Goal: Task Accomplishment & Management: Manage account settings

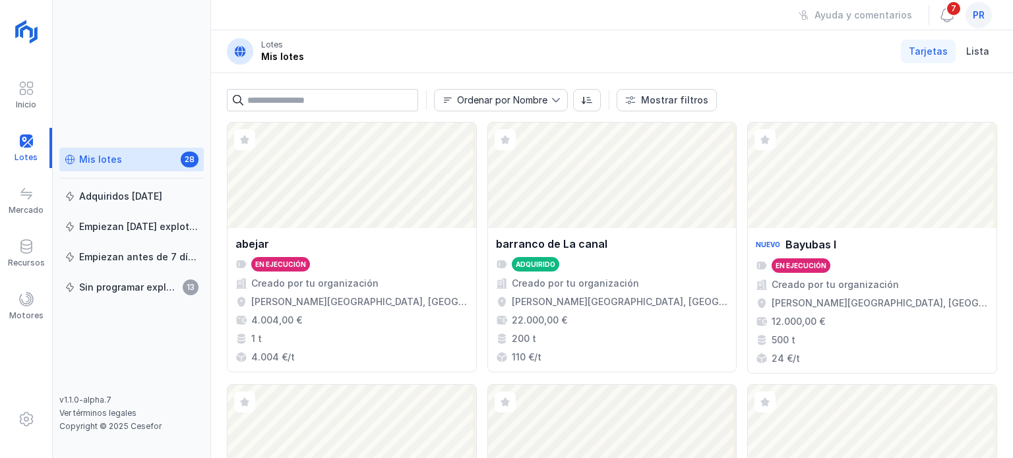
click at [978, 18] on span "pr" at bounding box center [979, 15] width 12 height 13
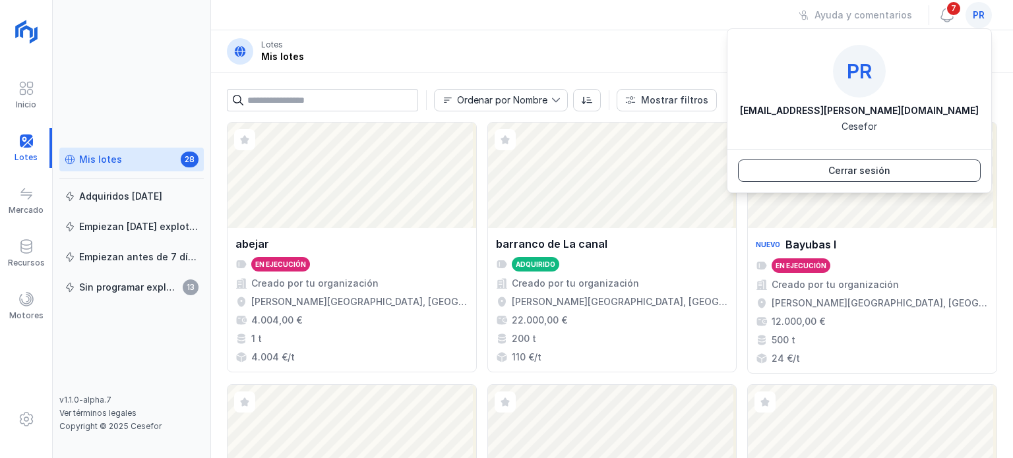
click at [894, 168] on button "Cerrar sesión" at bounding box center [859, 171] width 243 height 22
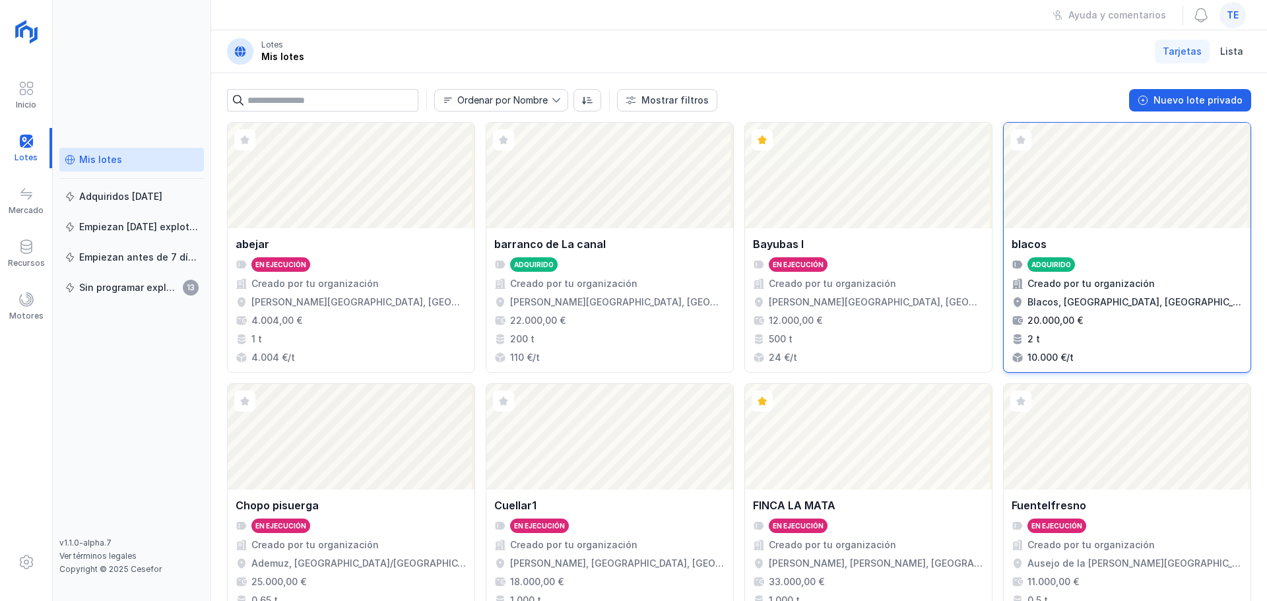
click at [1013, 193] on div "Abrir lote" at bounding box center [1126, 176] width 247 height 106
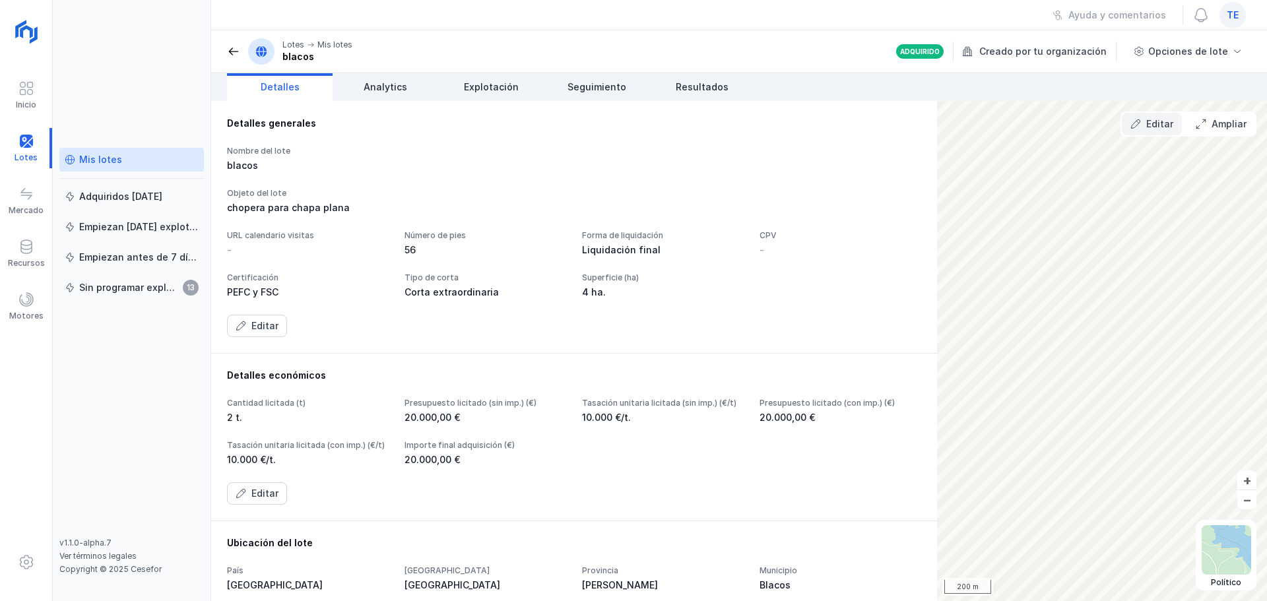
click at [1013, 125] on button "Editar" at bounding box center [1151, 124] width 60 height 22
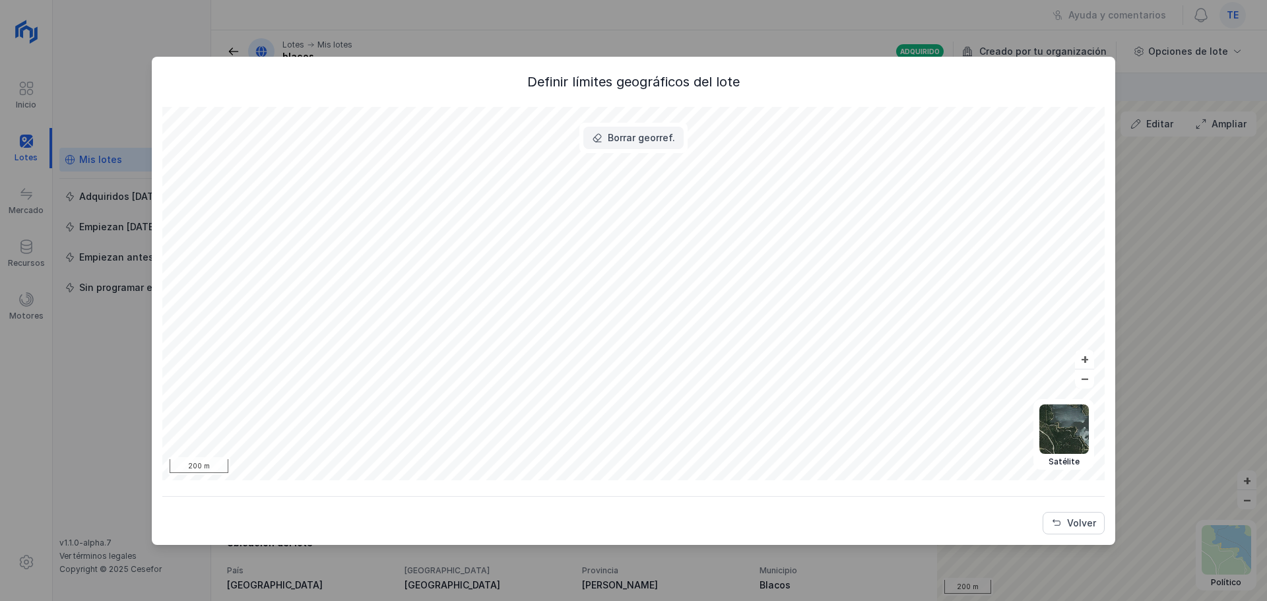
click at [650, 146] on button "Borrar georref." at bounding box center [633, 138] width 100 height 22
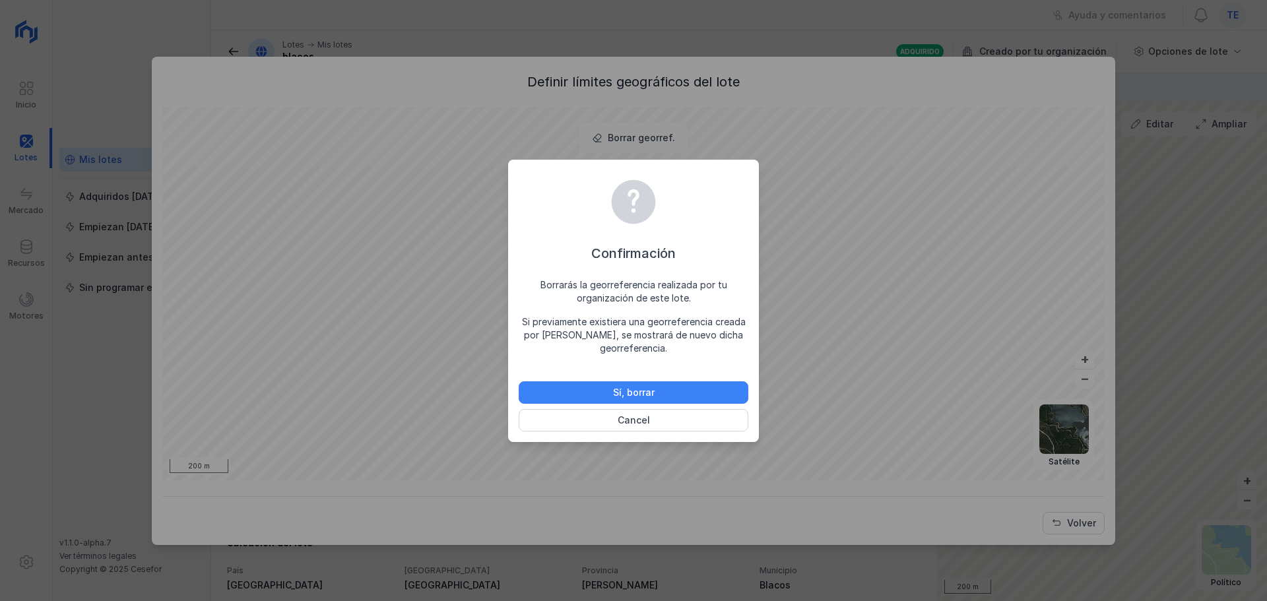
click at [678, 389] on button "Sí, borrar" at bounding box center [634, 392] width 230 height 22
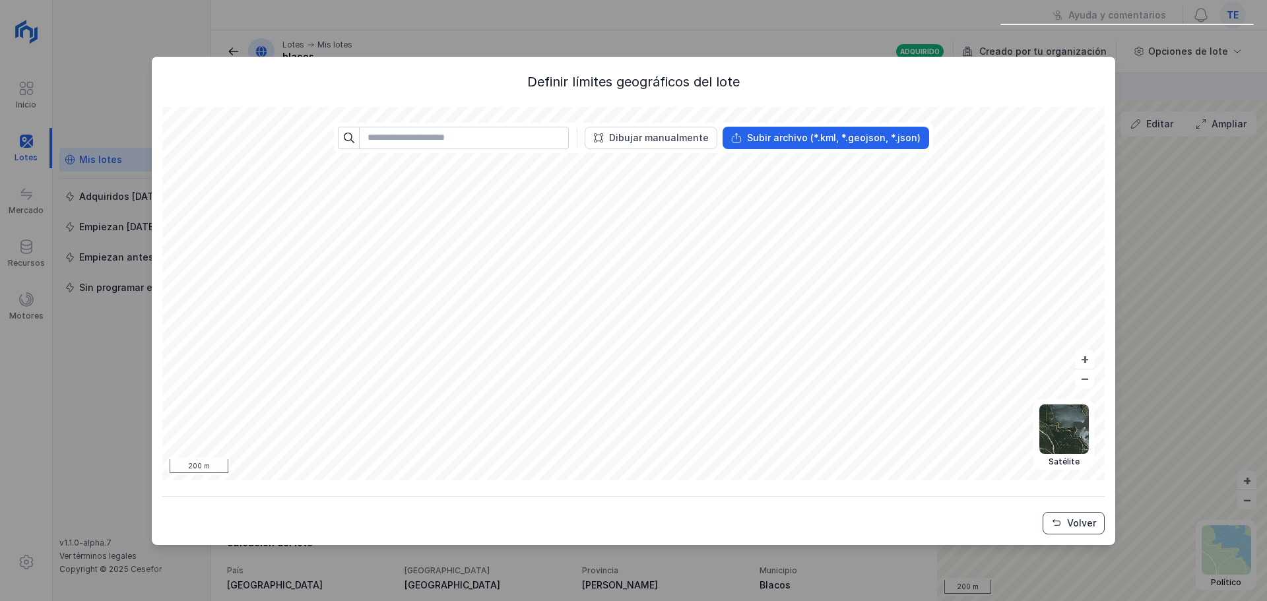
click at [1013, 458] on div "Volver" at bounding box center [1081, 523] width 29 height 13
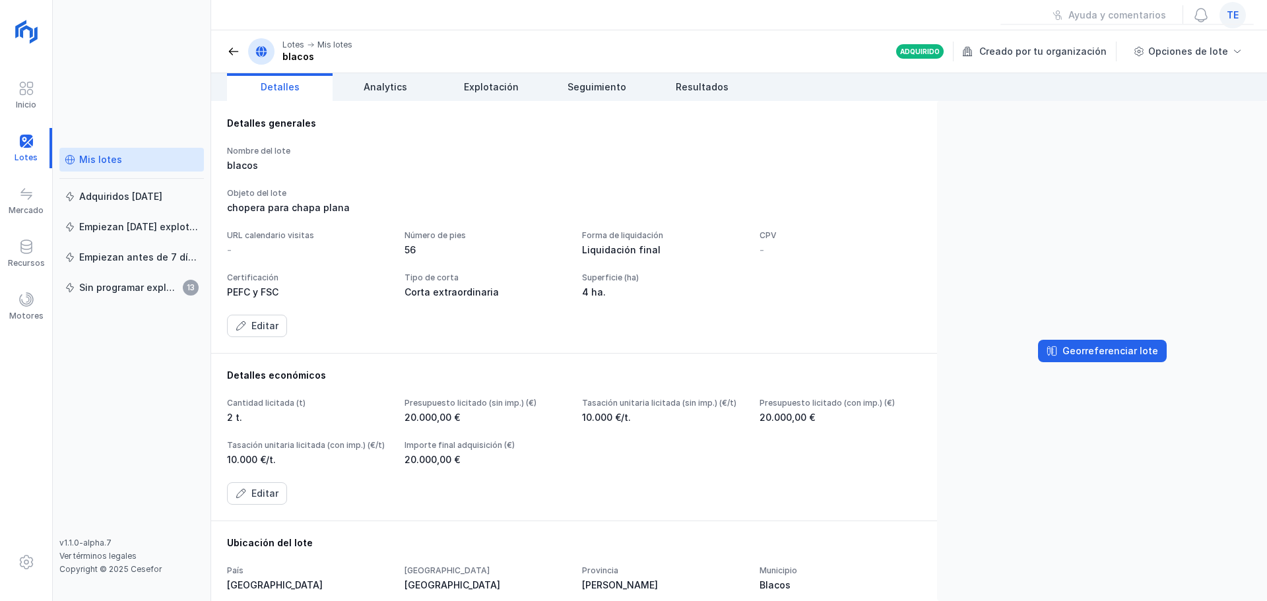
click at [132, 164] on div "Mis lotes" at bounding box center [132, 159] width 134 height 13
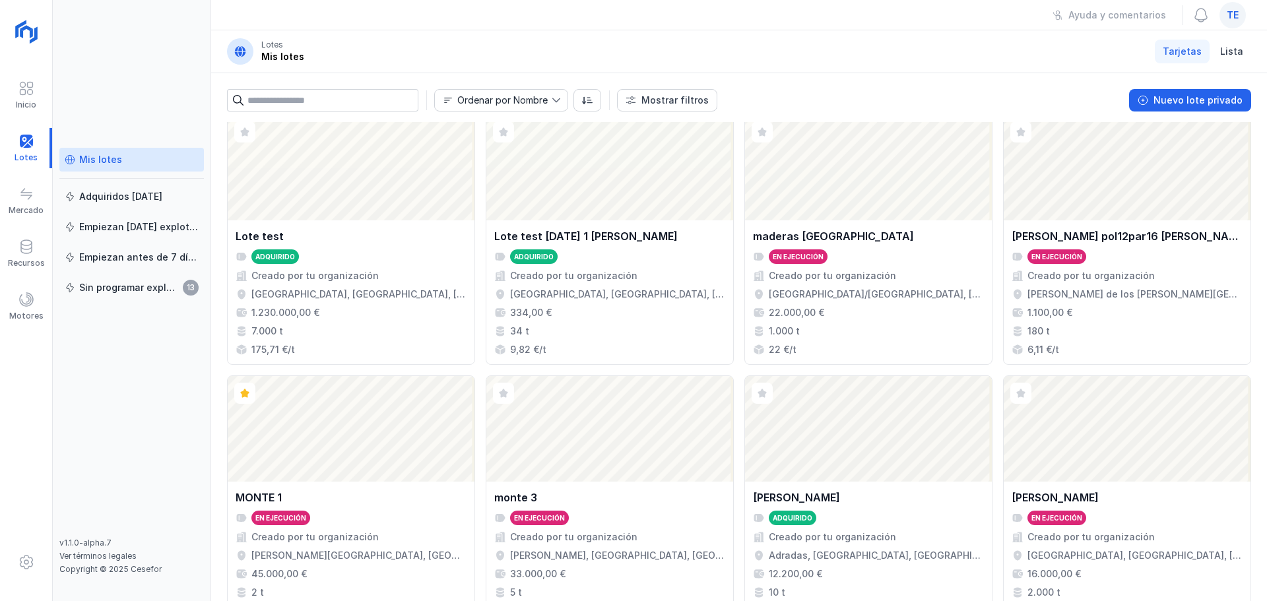
scroll to position [876, 0]
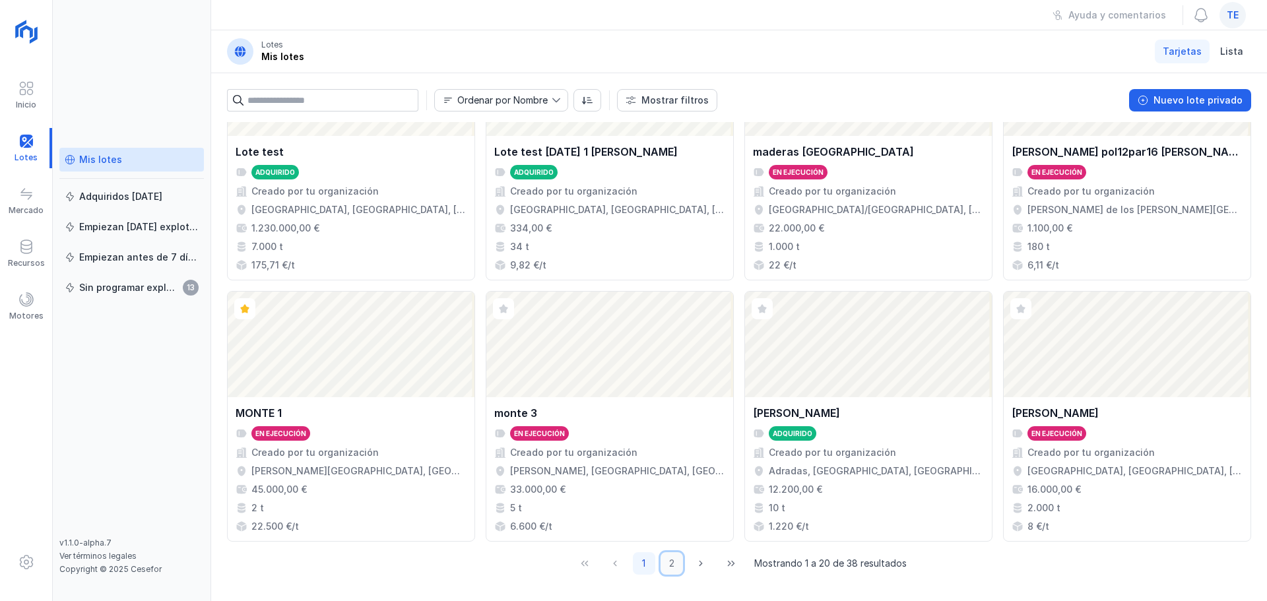
click at [667, 458] on button "2" at bounding box center [671, 563] width 22 height 22
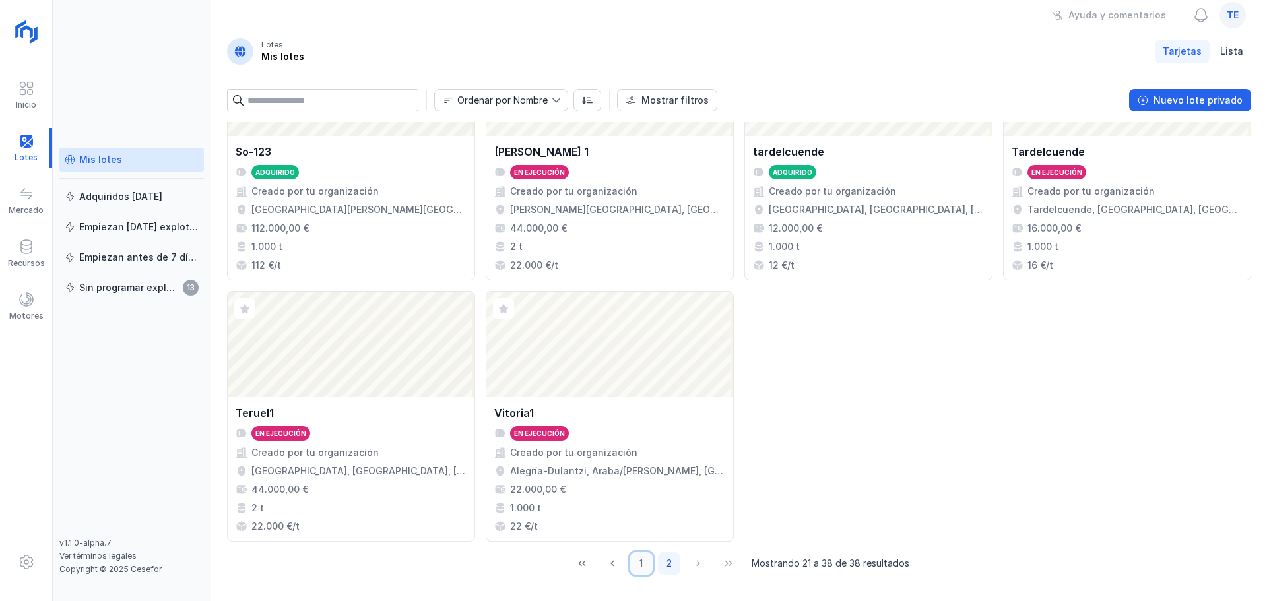
click at [638, 458] on button "1" at bounding box center [641, 563] width 22 height 22
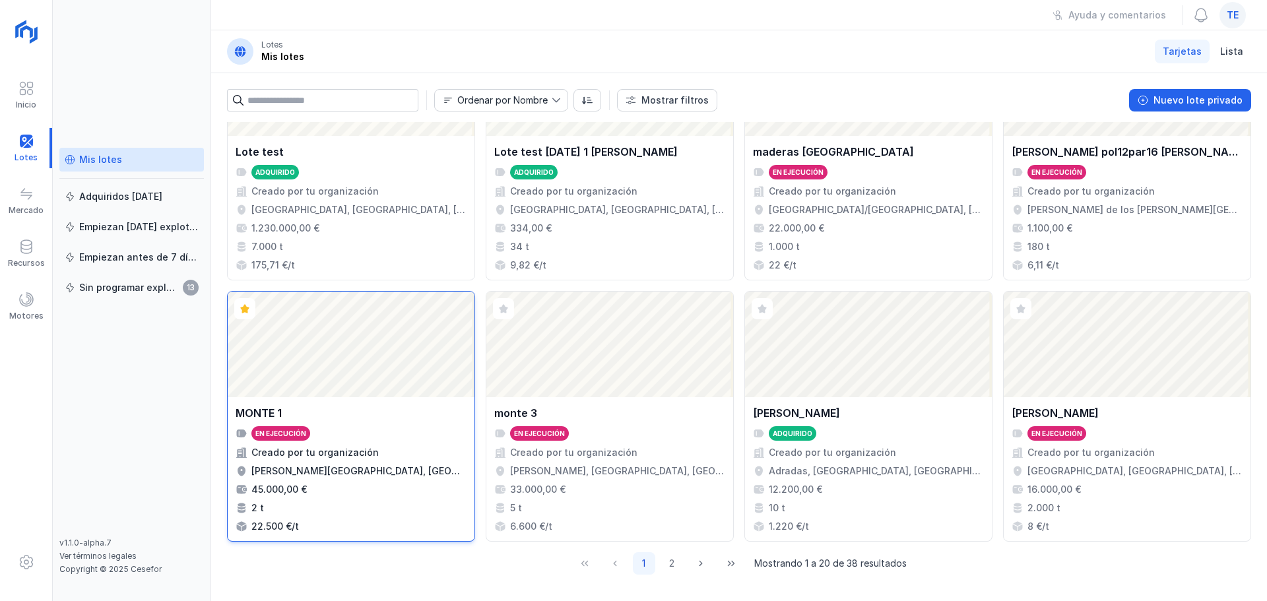
click at [346, 379] on div "Abrir lote" at bounding box center [351, 345] width 247 height 106
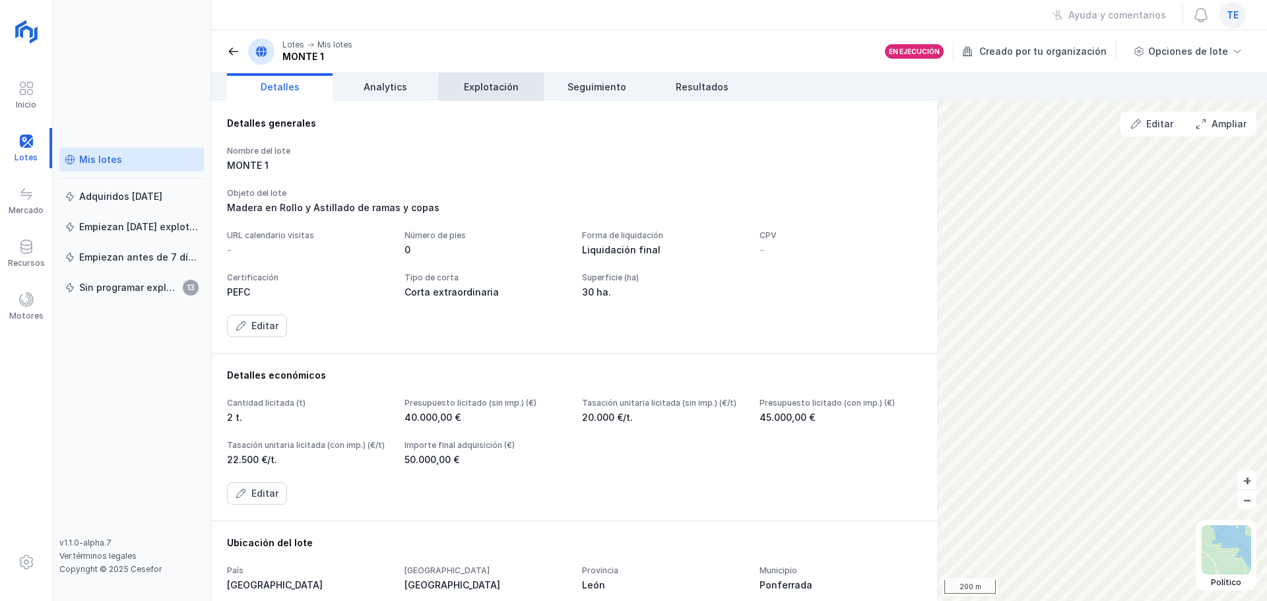
click at [480, 86] on span "Explotación" at bounding box center [491, 86] width 55 height 13
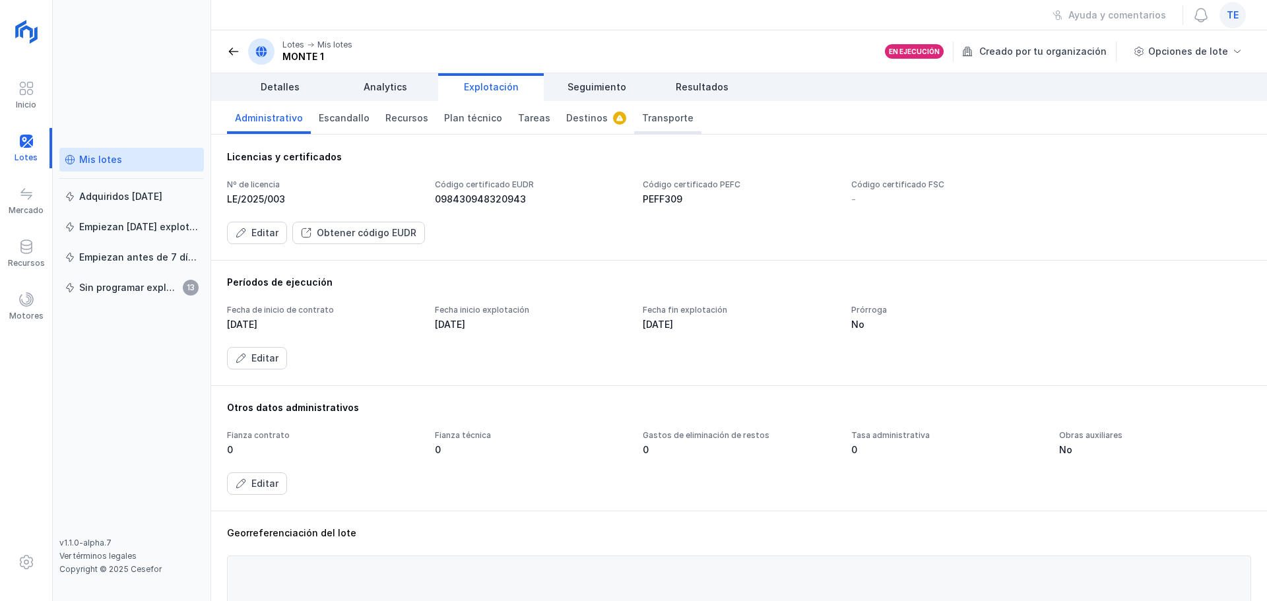
click at [653, 124] on span "Transporte" at bounding box center [667, 117] width 51 height 13
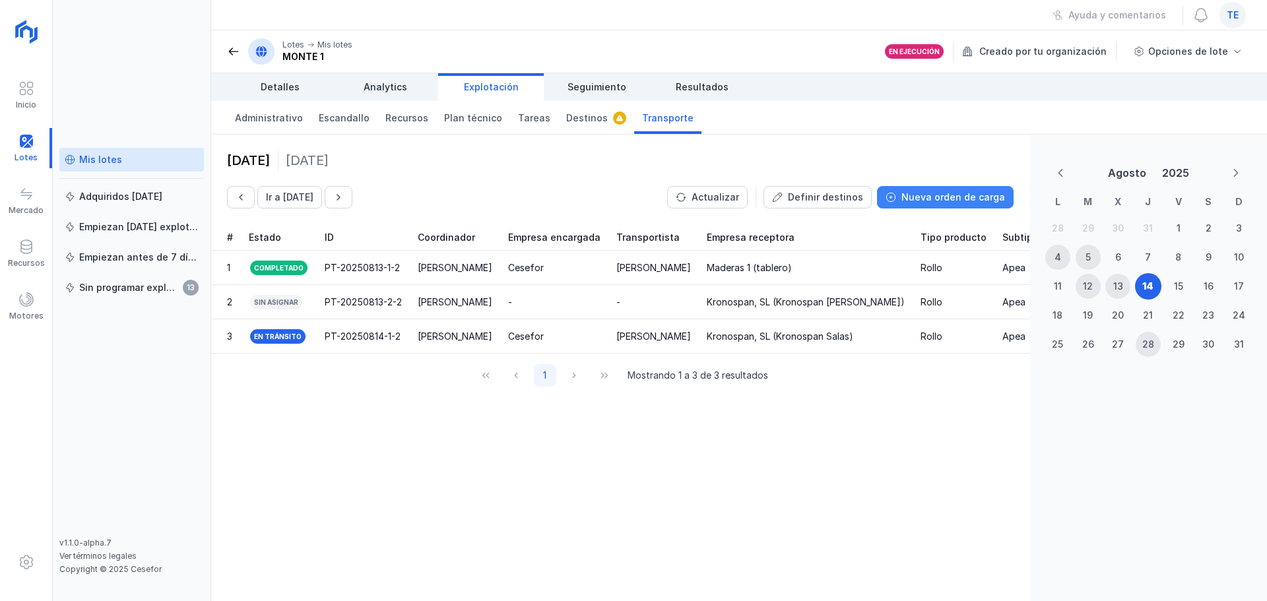
click at [905, 198] on button "Nueva orden de carga" at bounding box center [945, 197] width 137 height 22
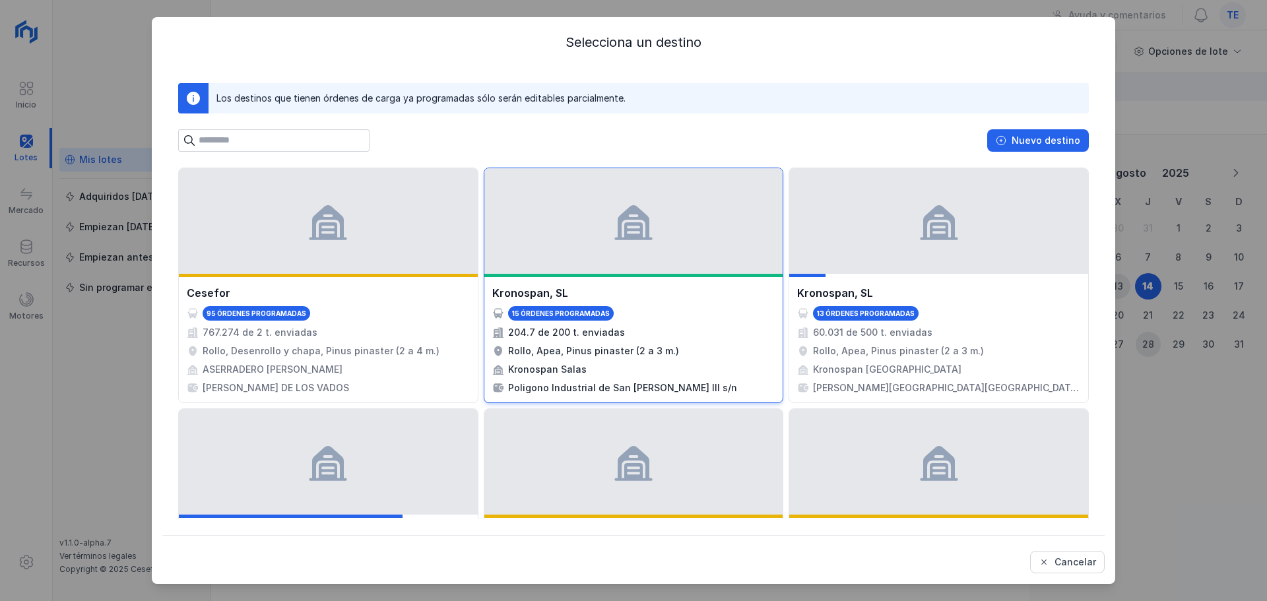
click at [672, 224] on div at bounding box center [633, 221] width 299 height 106
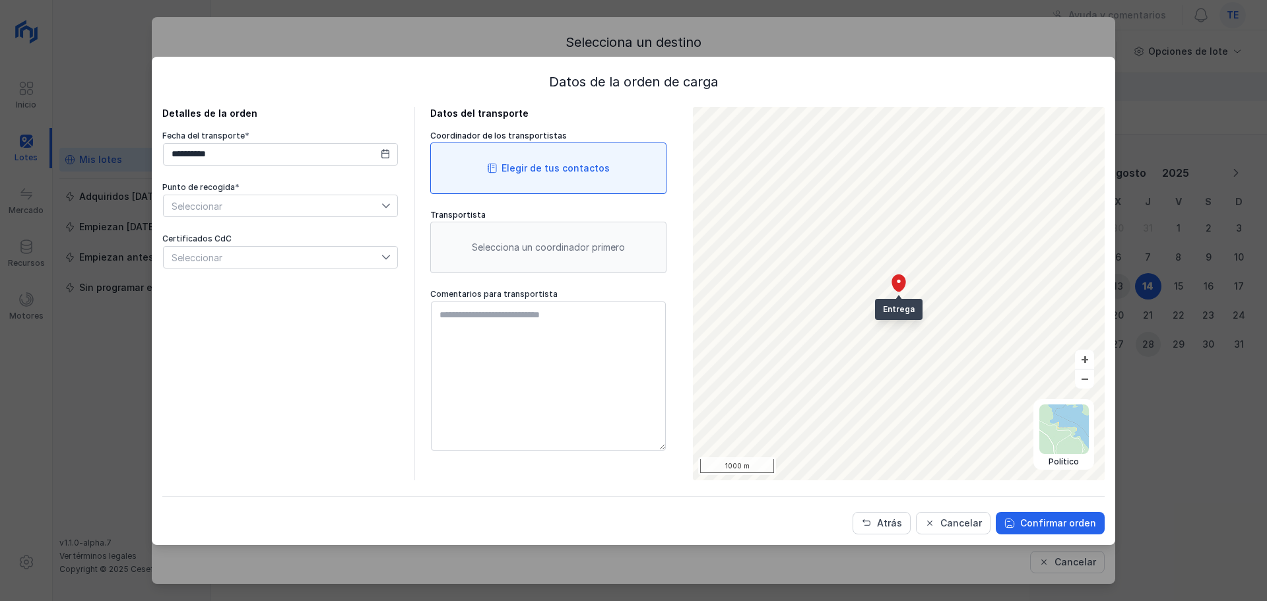
click at [539, 181] on div "Elegir de tus contactos" at bounding box center [548, 167] width 236 height 51
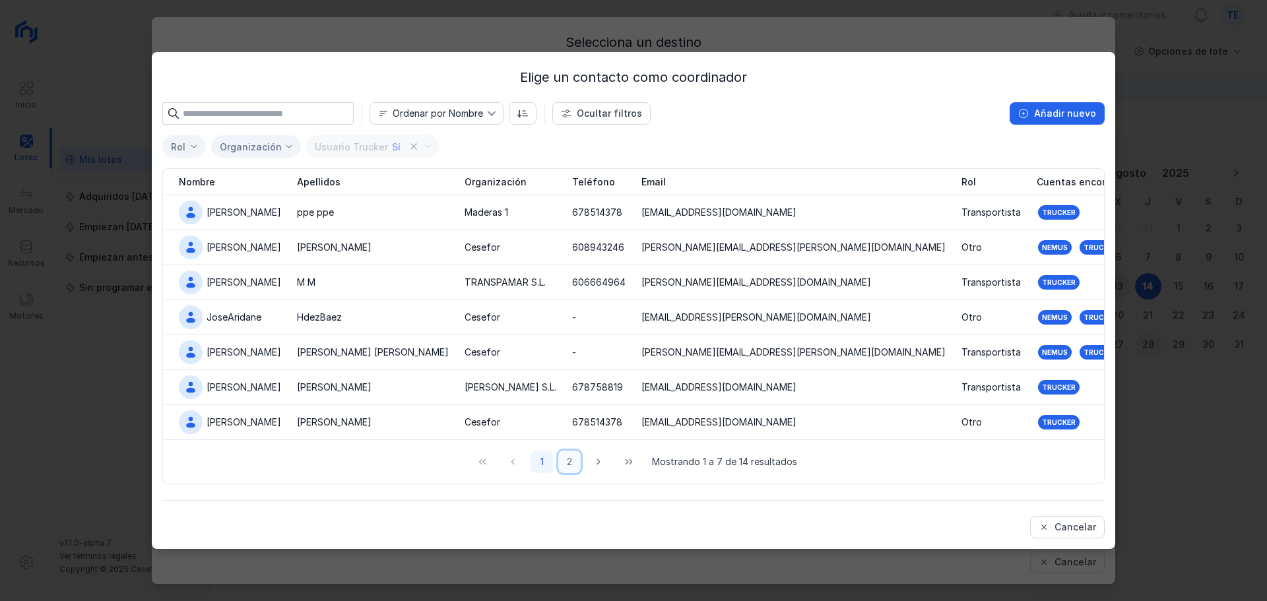
click at [572, 458] on button "2" at bounding box center [569, 462] width 22 height 22
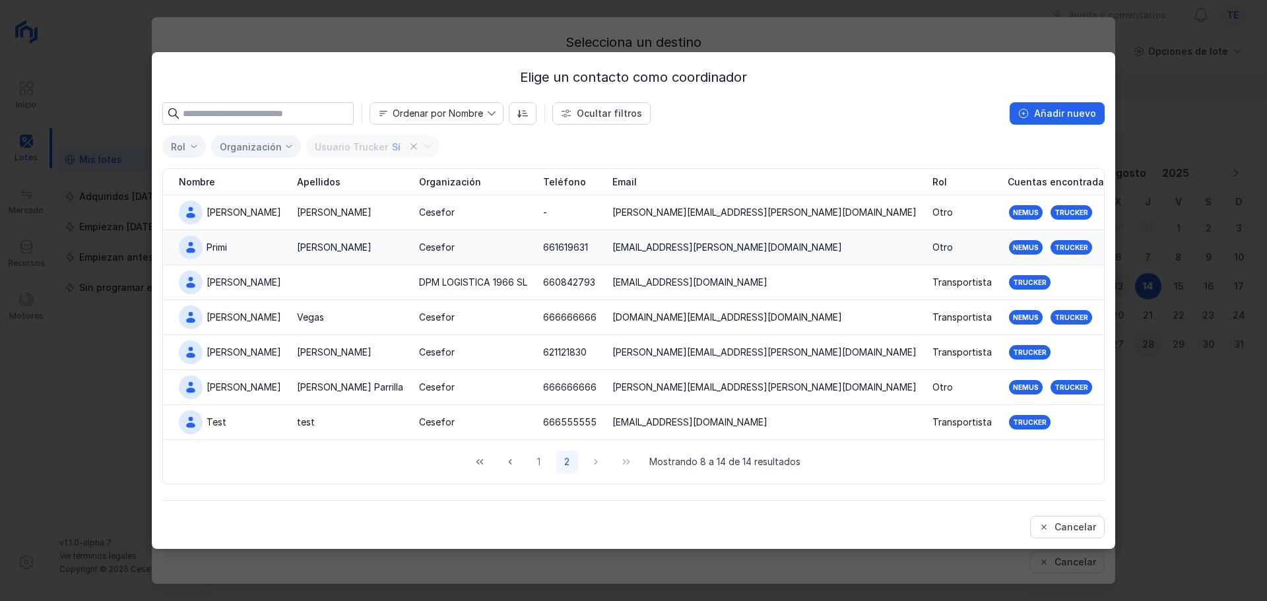
click at [304, 249] on div "Martín" at bounding box center [334, 247] width 75 height 13
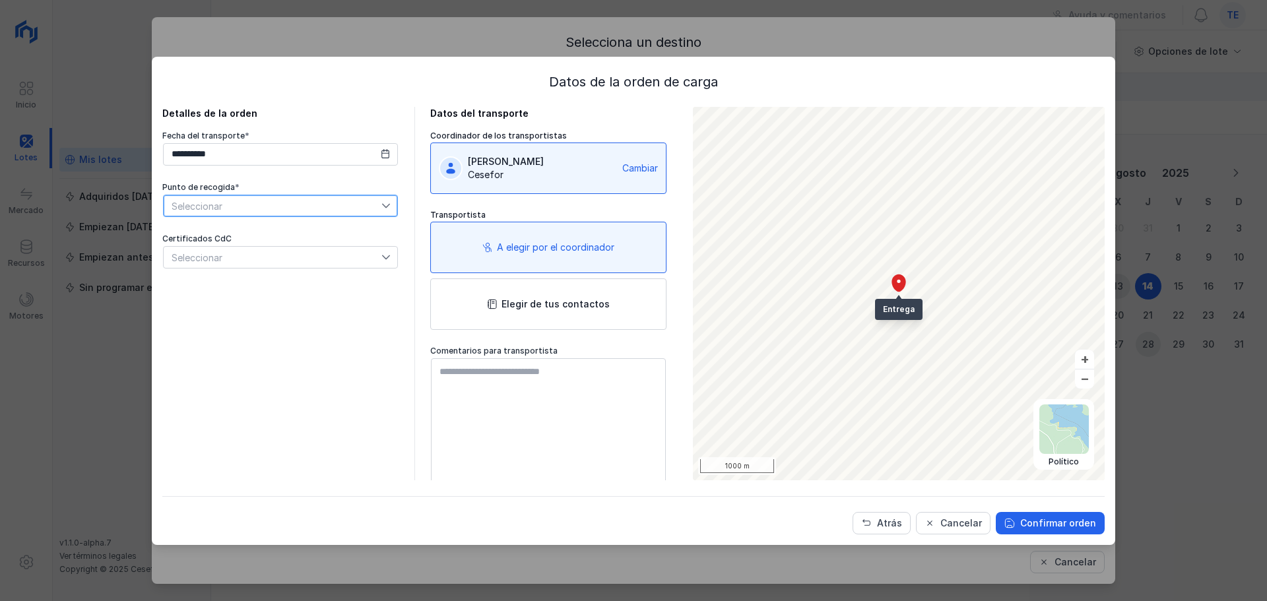
click at [255, 208] on span "Seleccionar" at bounding box center [273, 205] width 218 height 21
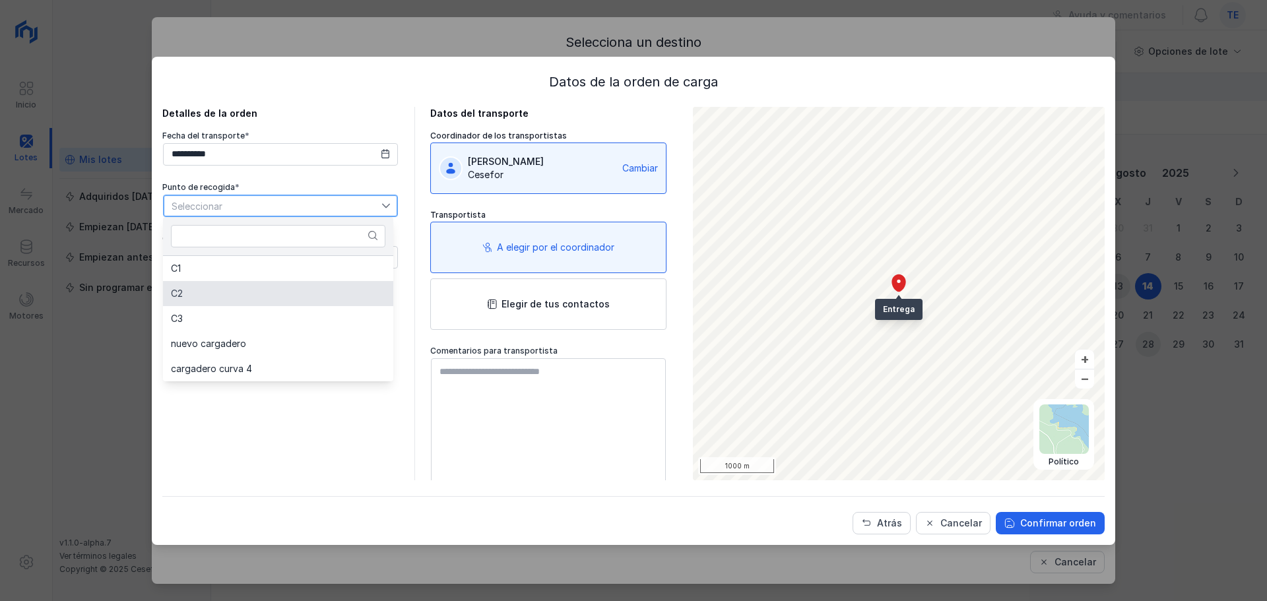
click at [263, 301] on li "C2" at bounding box center [278, 293] width 230 height 25
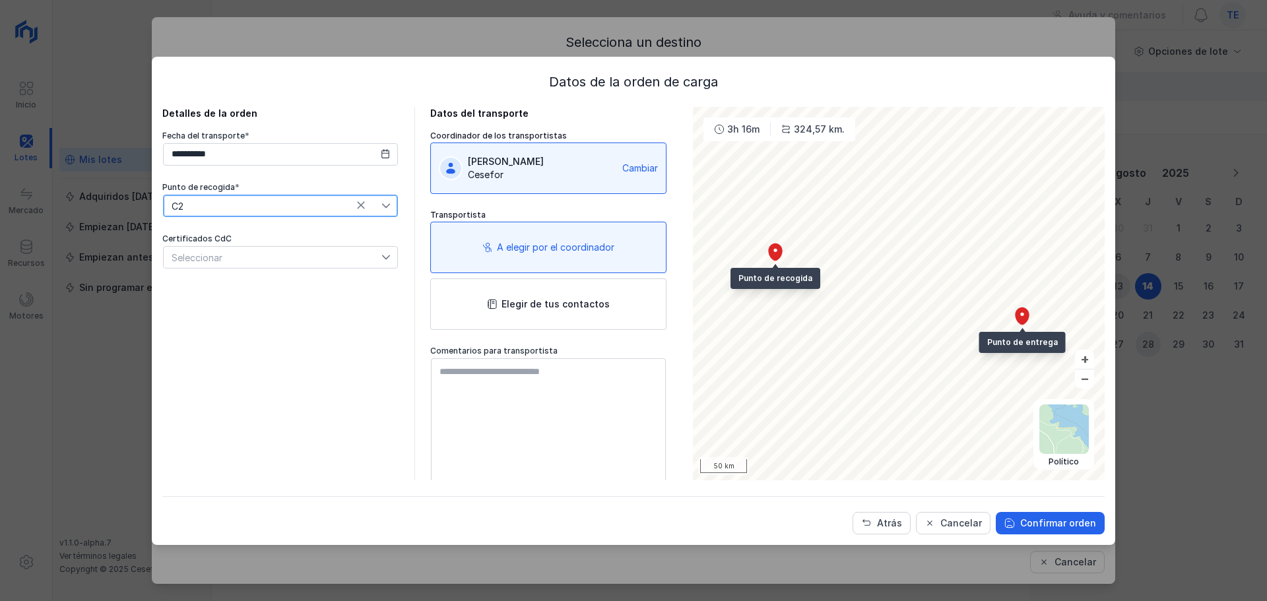
click at [274, 261] on div "Seleccionar" at bounding box center [273, 257] width 218 height 21
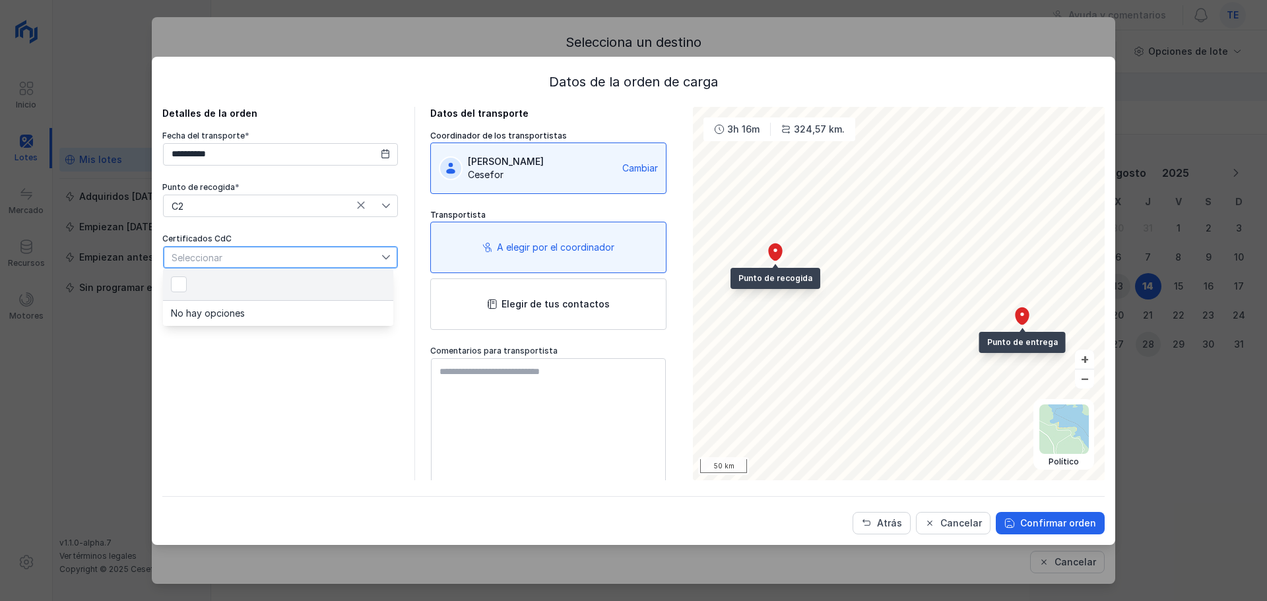
click at [274, 261] on div "Seleccionar" at bounding box center [273, 257] width 218 height 21
click at [283, 349] on div "**********" at bounding box center [280, 293] width 236 height 373
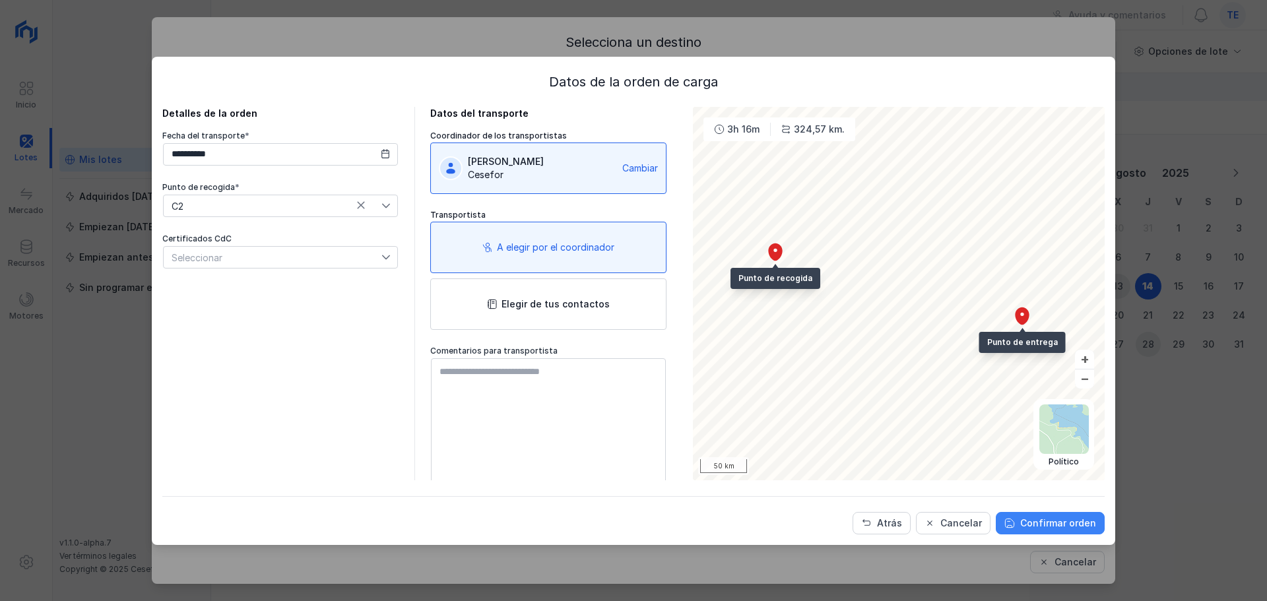
click at [1013, 458] on button "Confirmar orden" at bounding box center [1049, 523] width 109 height 22
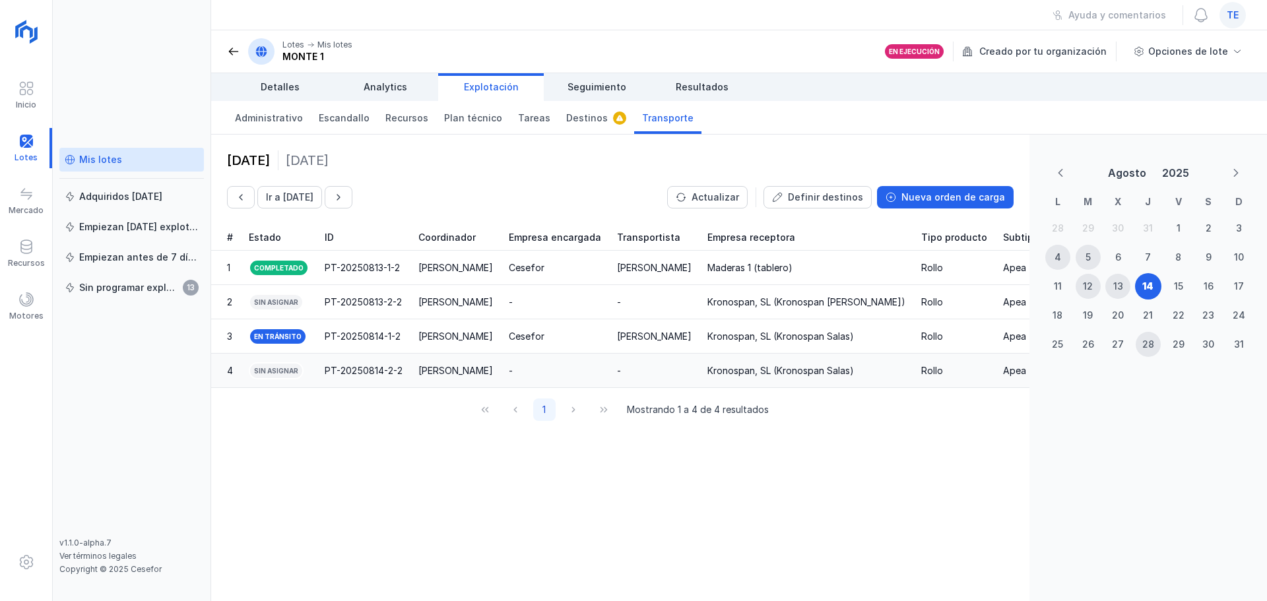
click at [394, 380] on td "PT-20250814-2-2" at bounding box center [364, 371] width 94 height 34
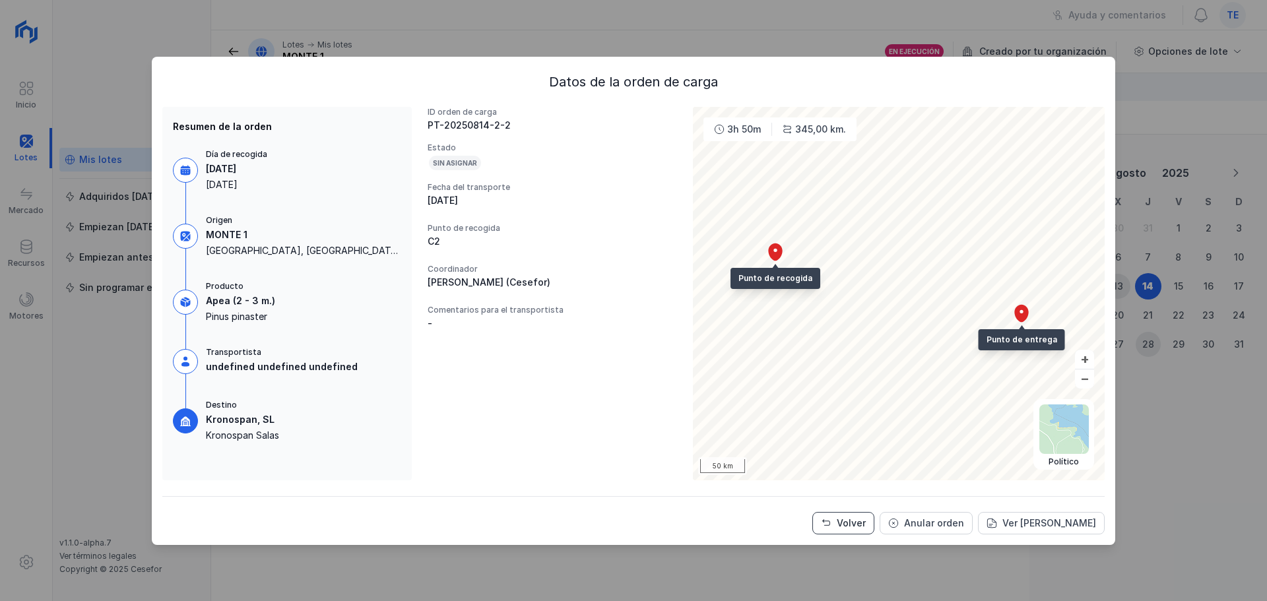
click at [842, 458] on button "Volver" at bounding box center [843, 523] width 62 height 22
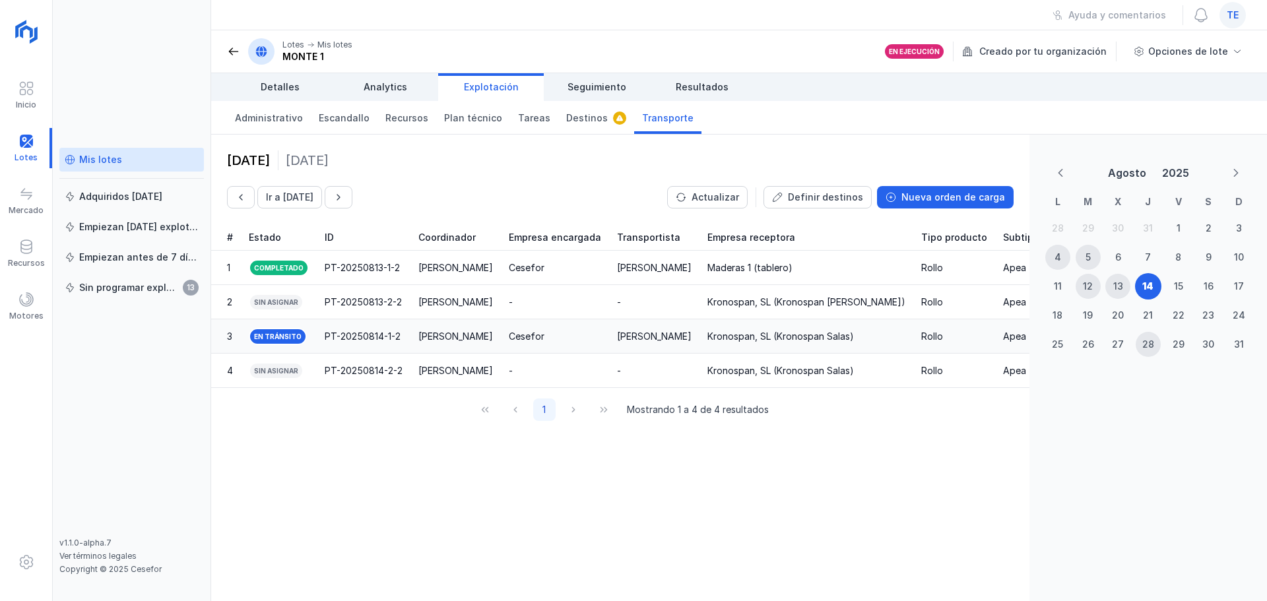
click at [431, 347] on td "[PERSON_NAME]" at bounding box center [455, 336] width 90 height 34
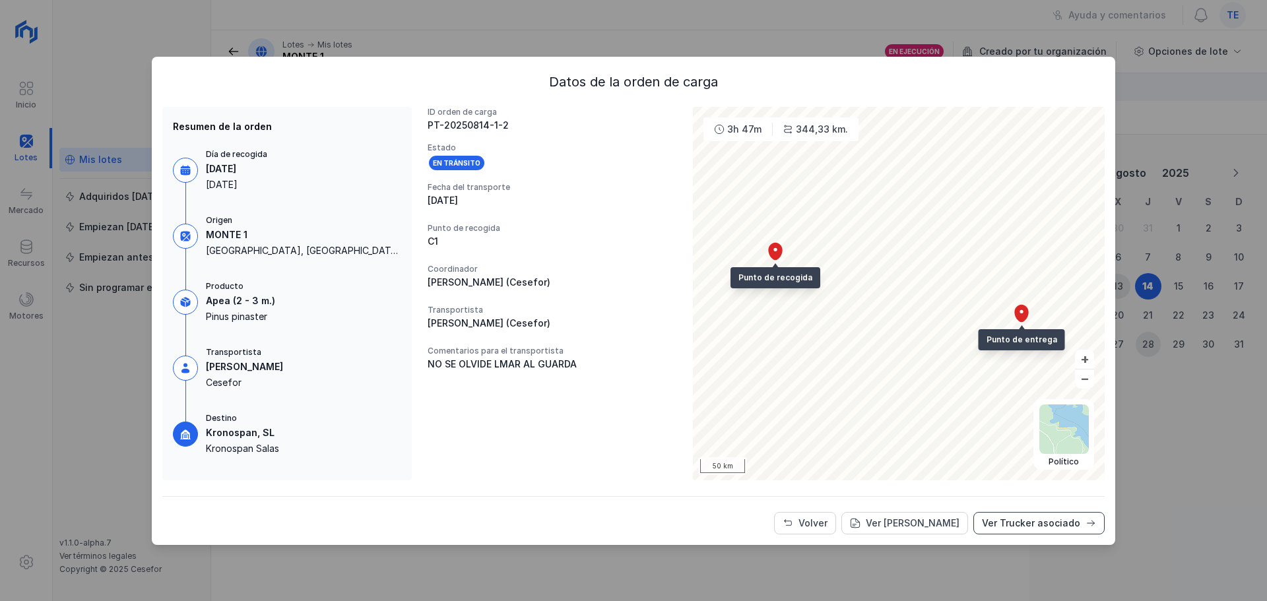
click at [1013, 458] on div "Ver Trucker asociado" at bounding box center [1031, 523] width 98 height 13
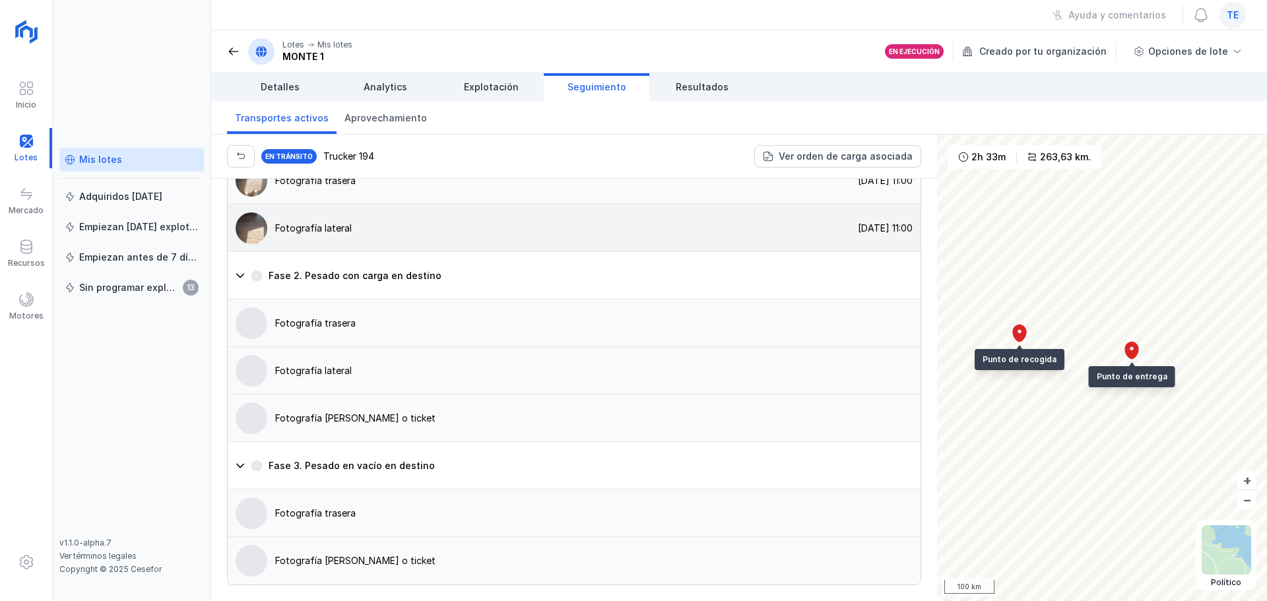
scroll to position [997, 0]
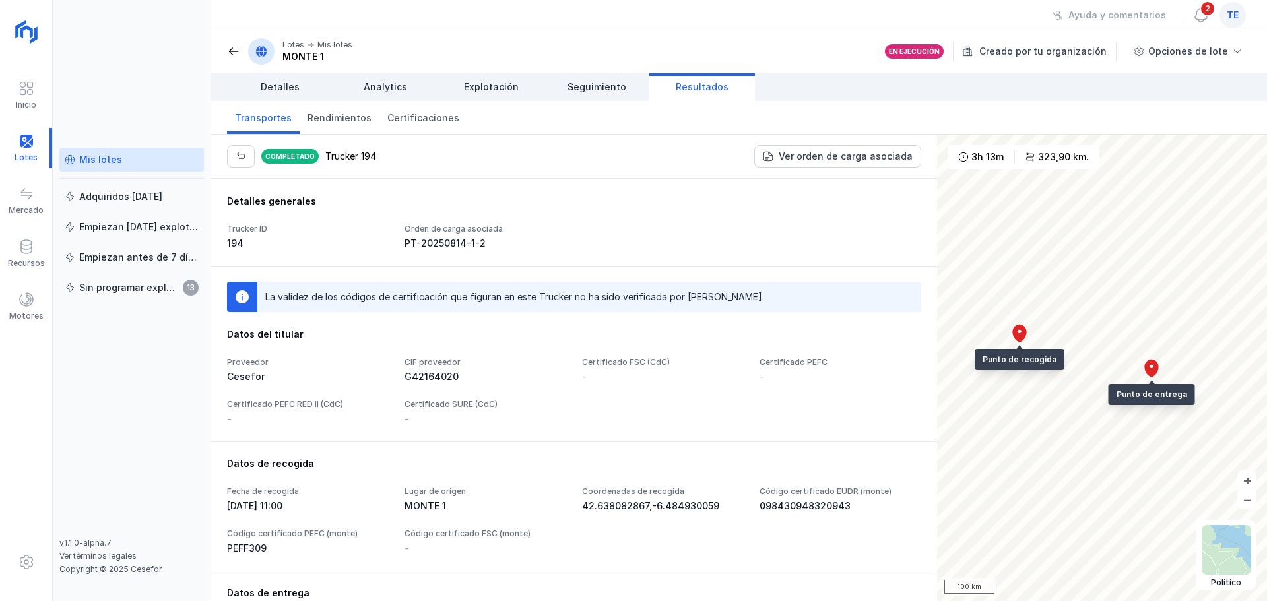
click at [678, 79] on link "Resultados" at bounding box center [702, 87] width 106 height 28
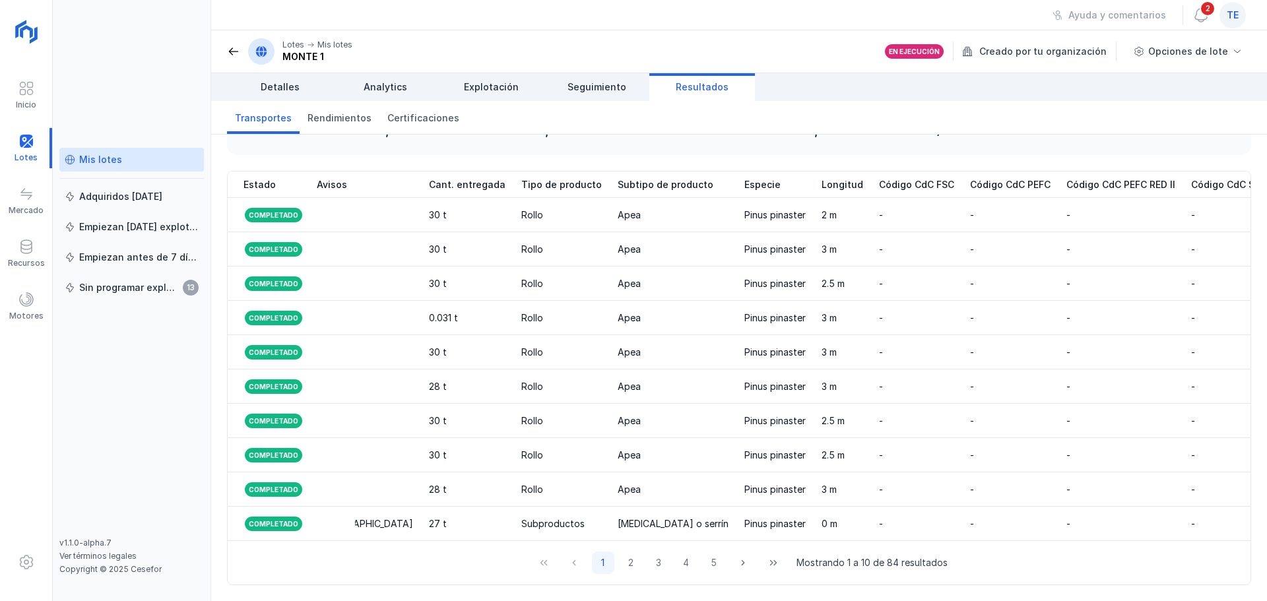
scroll to position [0, 1486]
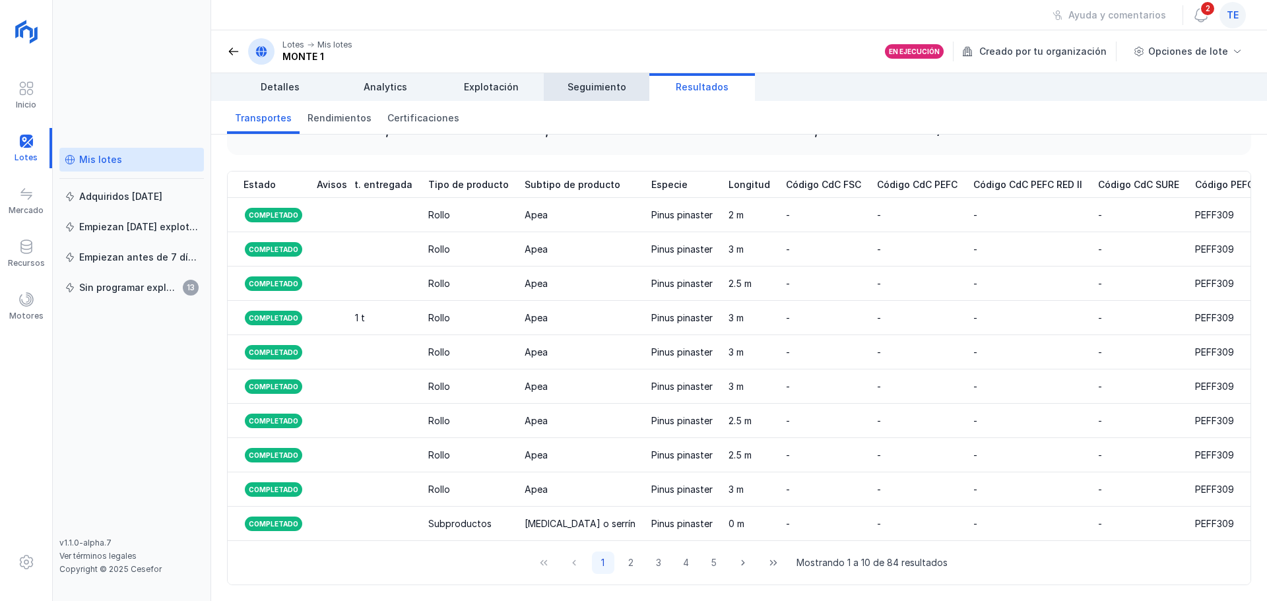
click at [579, 88] on span "Seguimiento" at bounding box center [596, 86] width 59 height 13
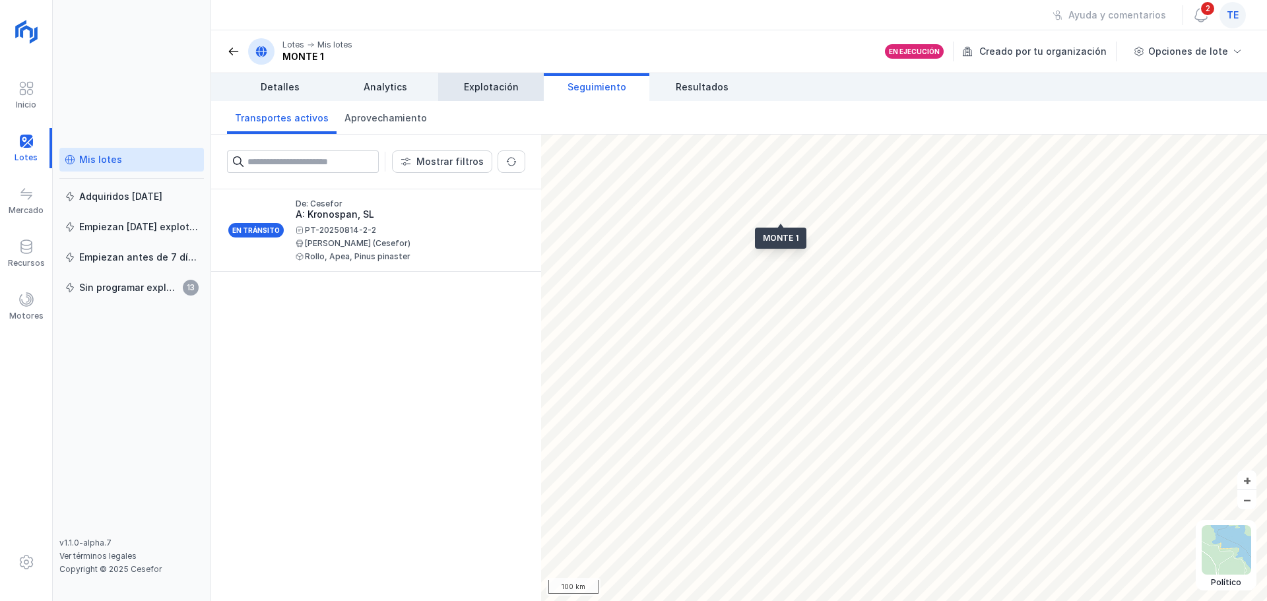
click at [507, 94] on link "Explotación" at bounding box center [491, 87] width 106 height 28
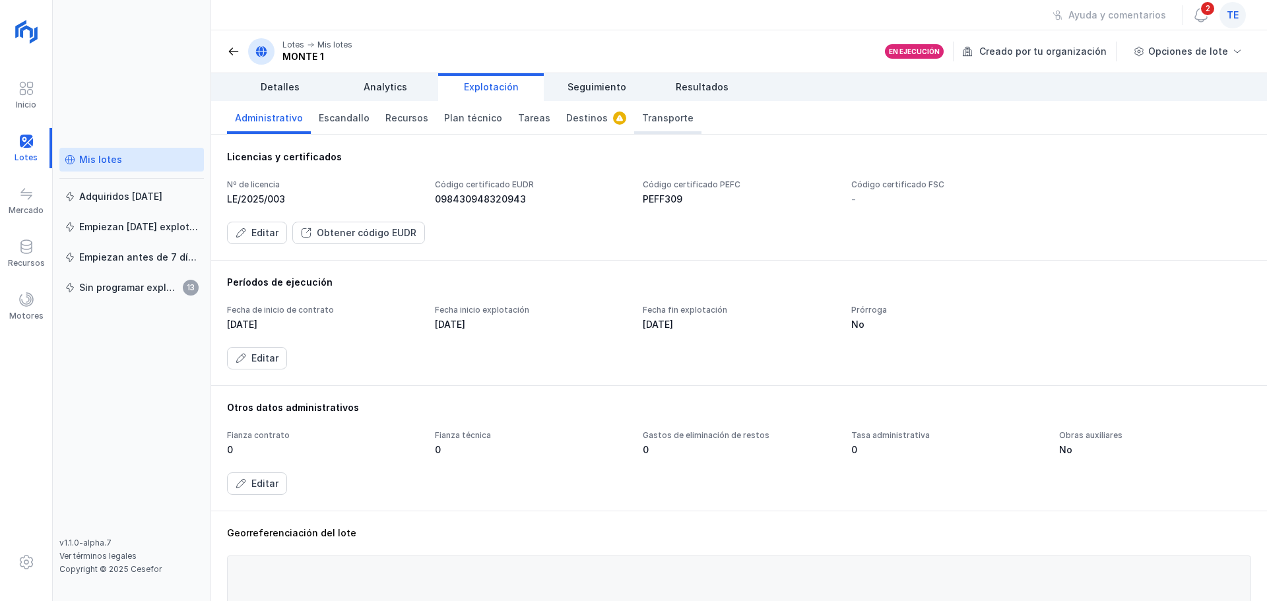
click at [642, 116] on span "Transporte" at bounding box center [667, 117] width 51 height 13
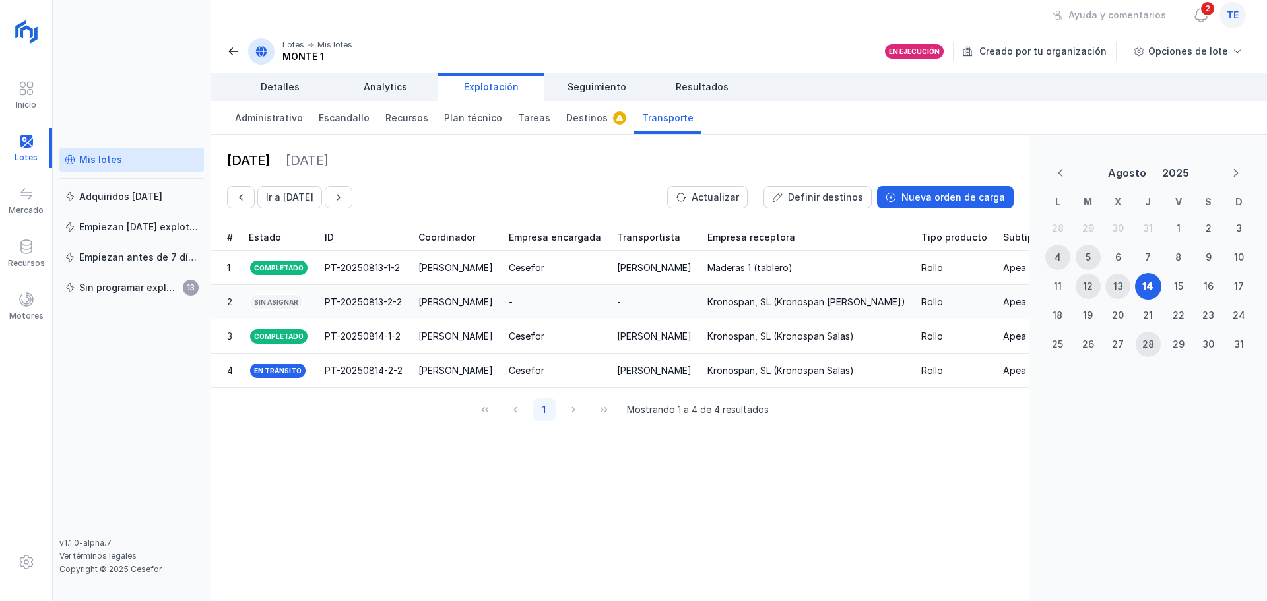
click at [921, 305] on div "Rollo" at bounding box center [932, 302] width 22 height 13
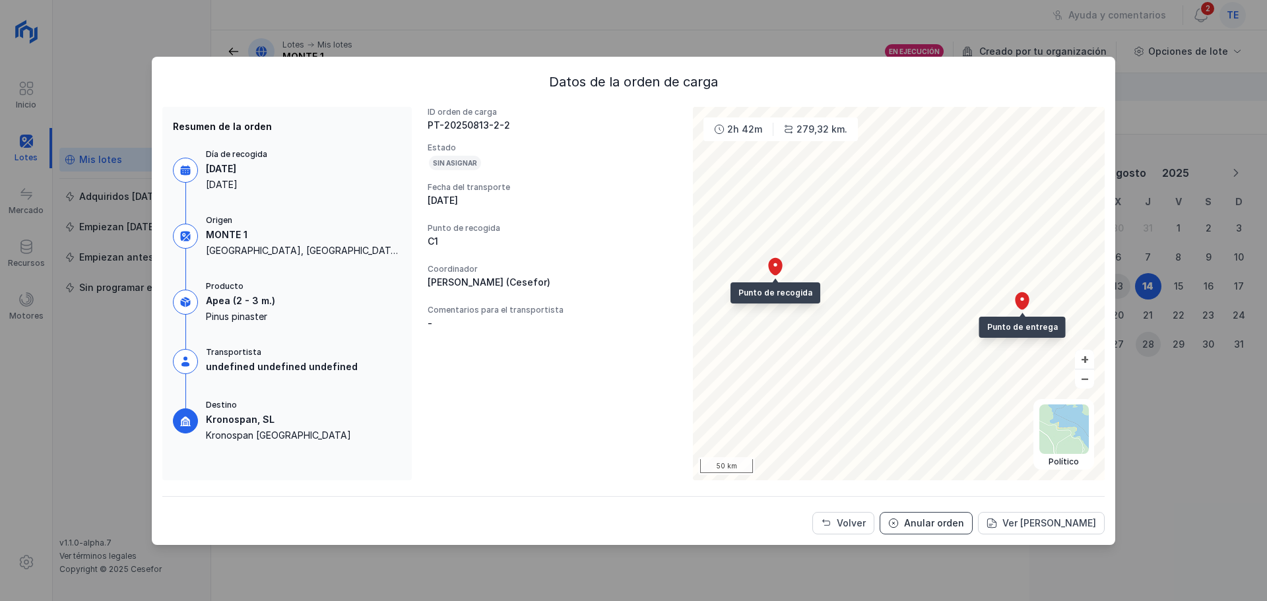
click at [945, 526] on div "Anular orden" at bounding box center [934, 523] width 60 height 13
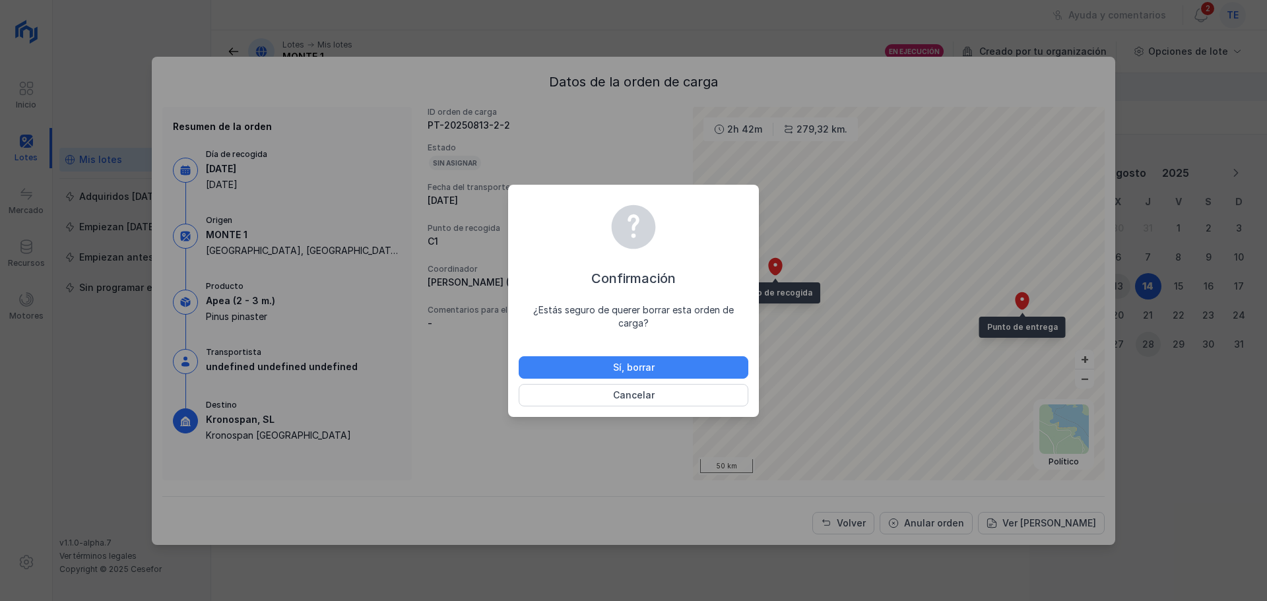
click at [664, 372] on button "Sí, borrar" at bounding box center [634, 367] width 230 height 22
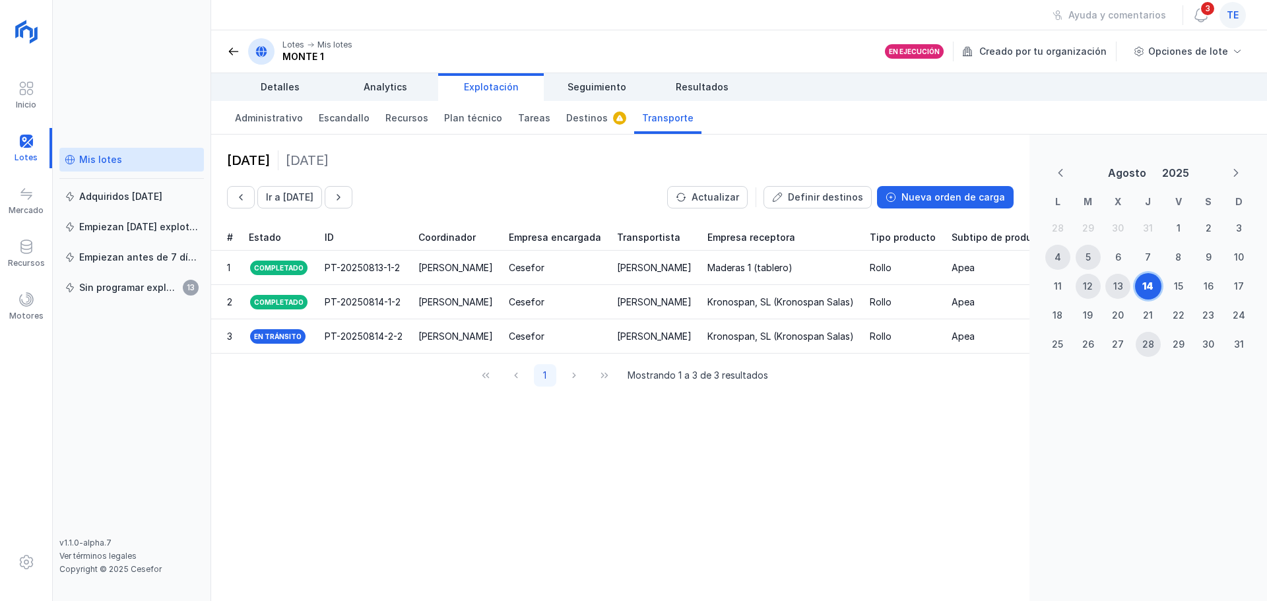
click at [1151, 288] on div "14" at bounding box center [1147, 286] width 11 height 13
click at [932, 201] on div "Nueva orden de carga" at bounding box center [953, 197] width 104 height 13
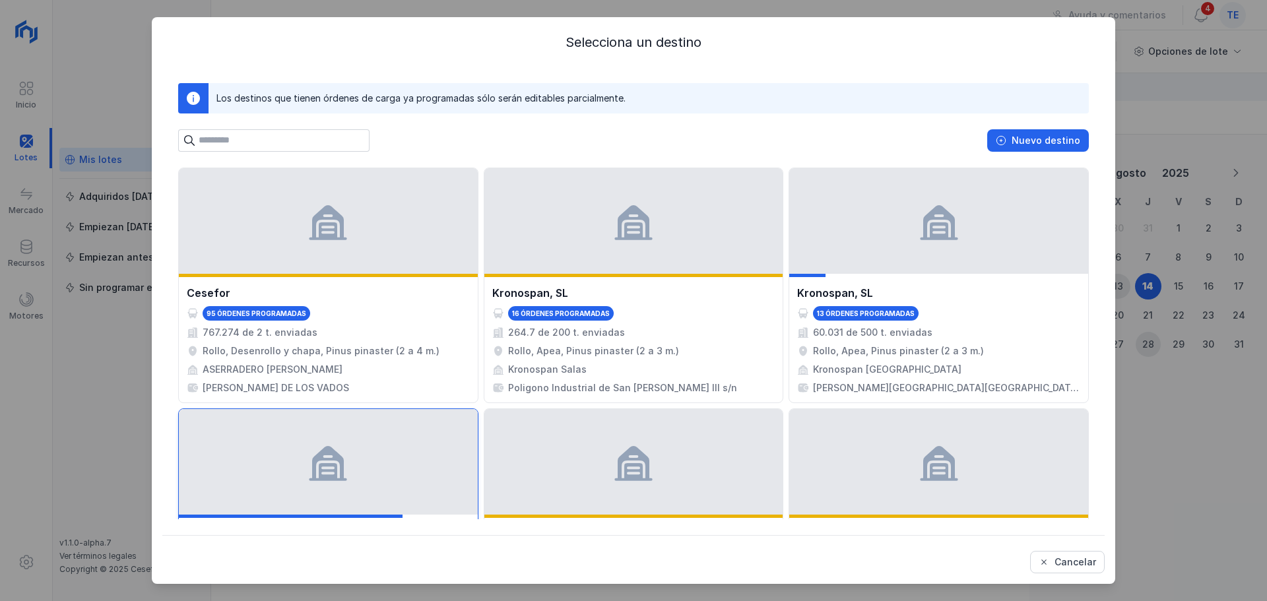
scroll to position [132, 0]
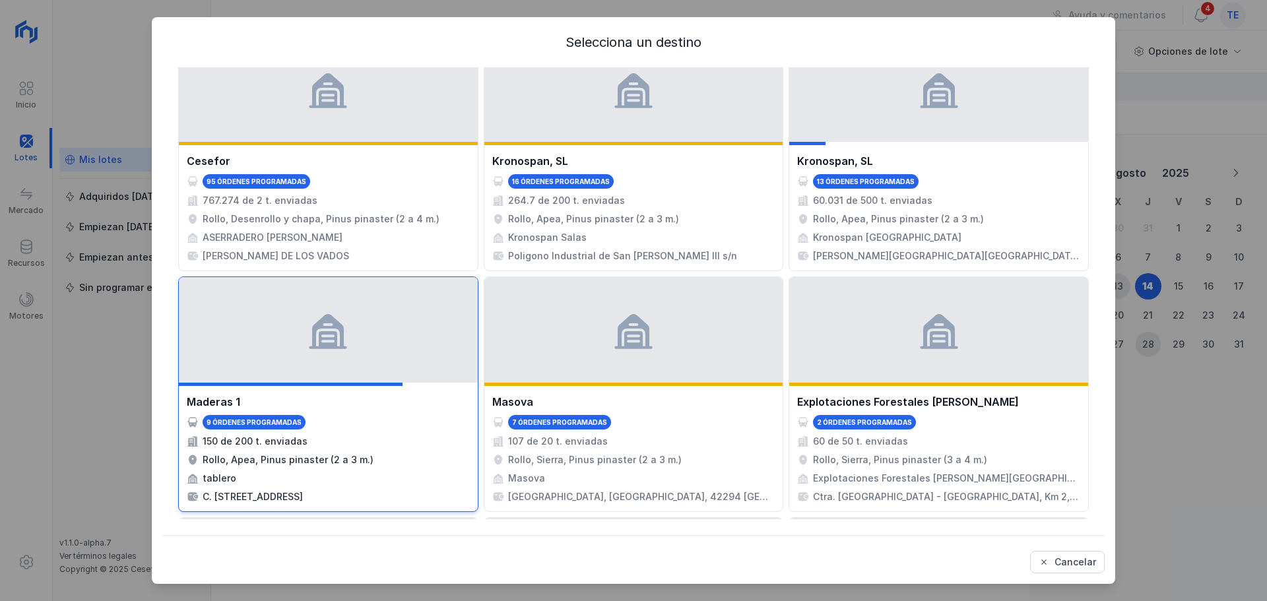
click at [365, 419] on div "9 órdenes programadas" at bounding box center [328, 422] width 283 height 15
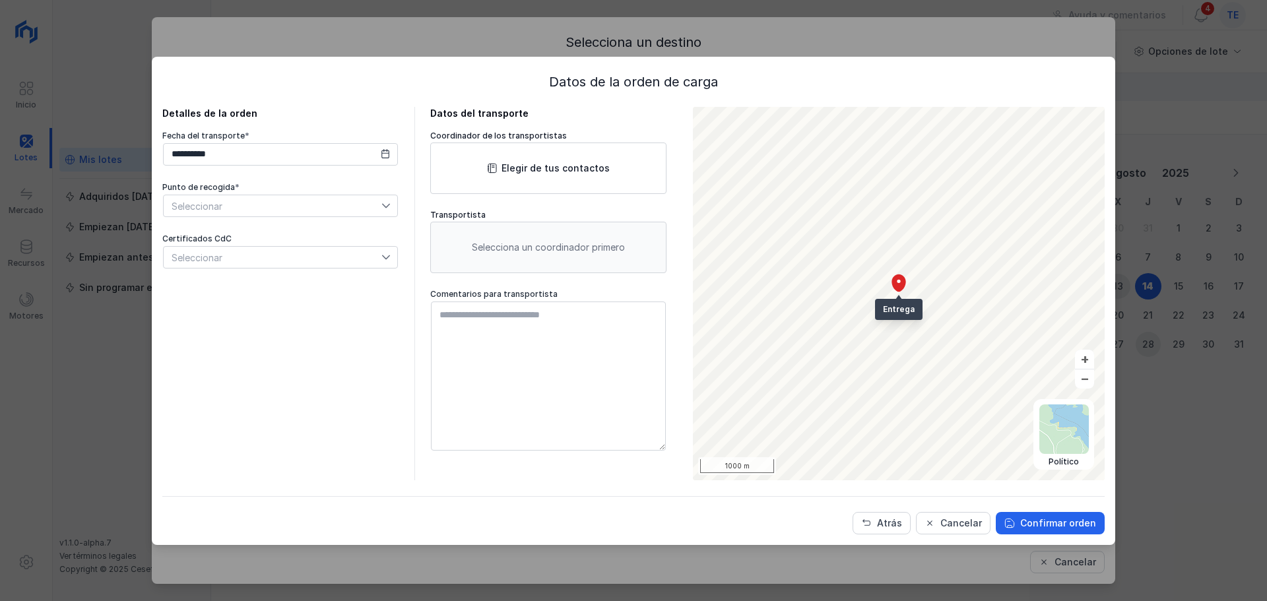
click at [282, 198] on span "Seleccionar" at bounding box center [273, 205] width 218 height 21
click at [243, 301] on li "C2" at bounding box center [280, 293] width 235 height 25
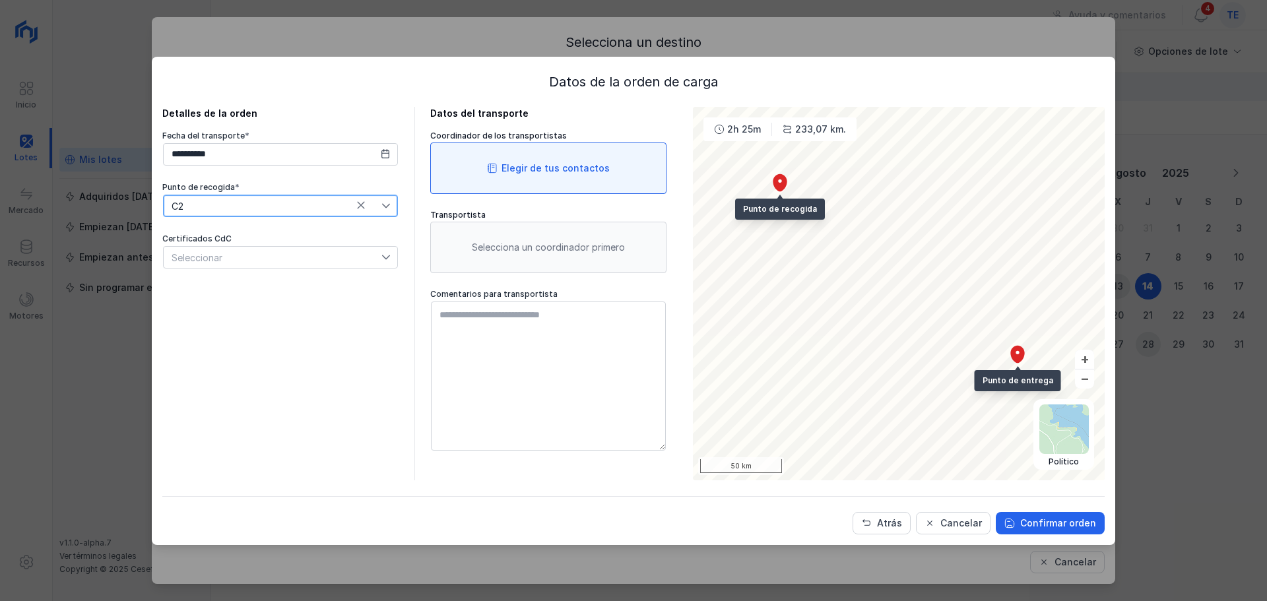
click at [569, 171] on div "Elegir de tus contactos" at bounding box center [555, 168] width 108 height 13
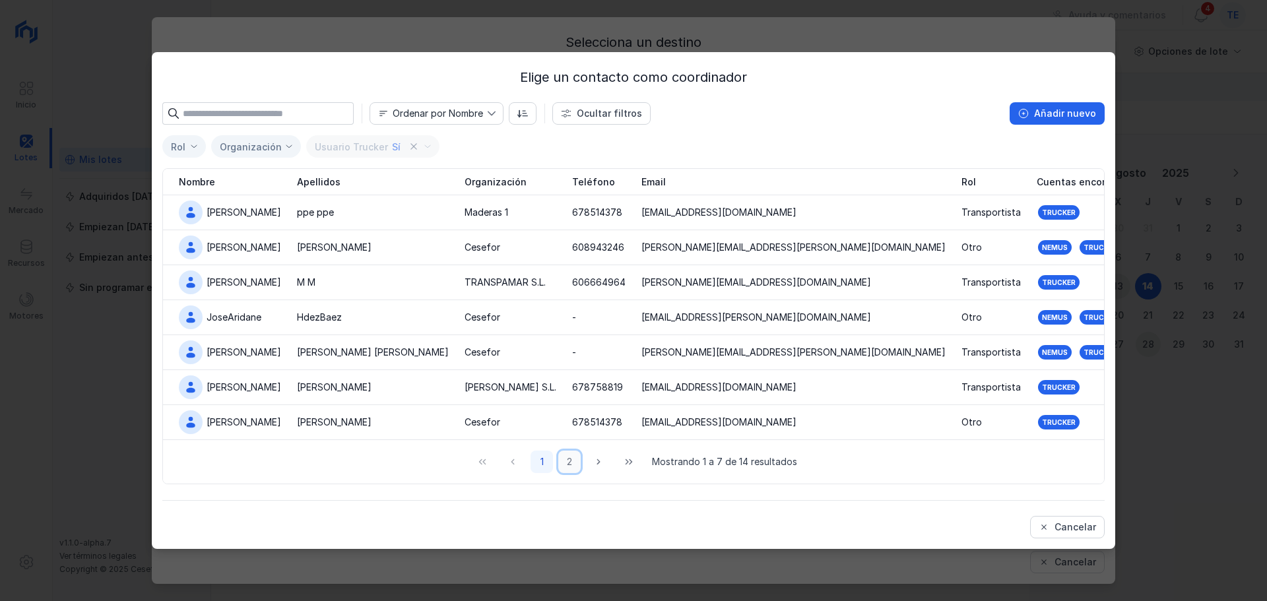
click at [573, 464] on button "2" at bounding box center [569, 462] width 22 height 22
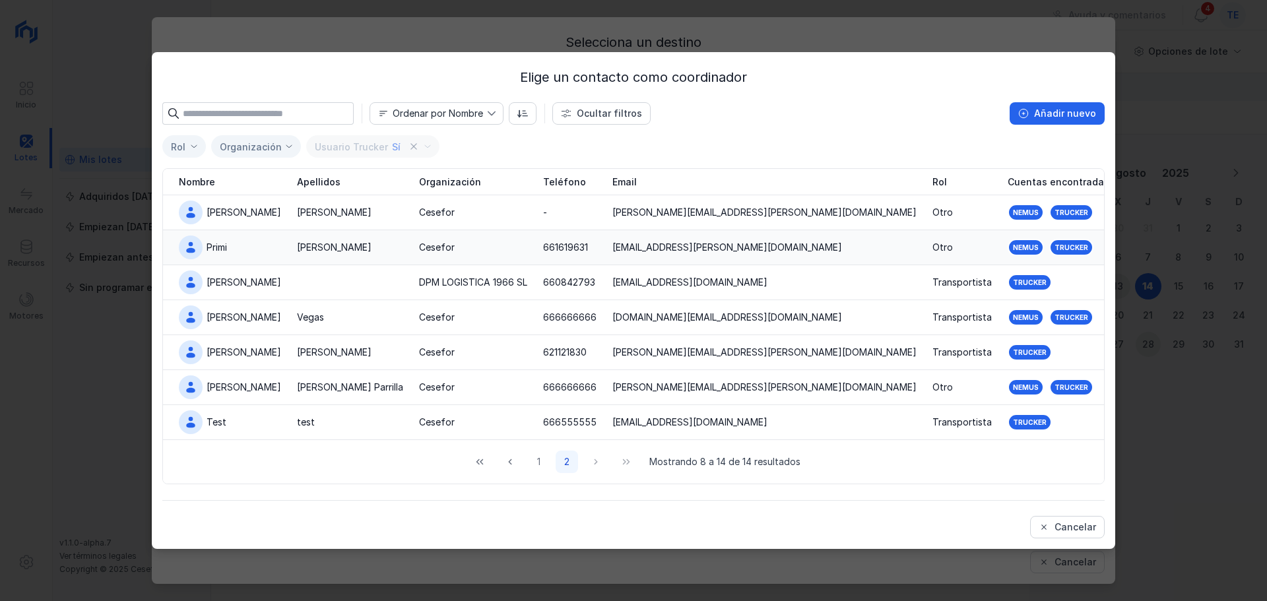
click at [297, 253] on div "Martín" at bounding box center [334, 247] width 75 height 13
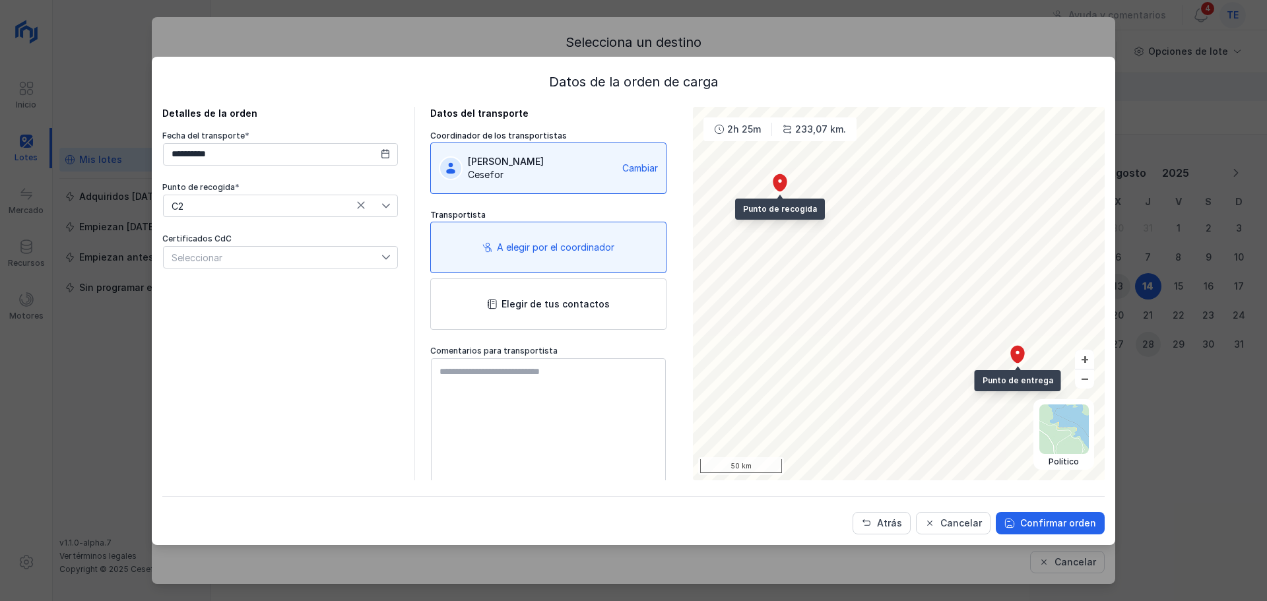
click at [524, 243] on div "A elegir por el coordinador" at bounding box center [555, 247] width 117 height 13
click at [556, 255] on div "A elegir por el coordinador" at bounding box center [548, 247] width 236 height 51
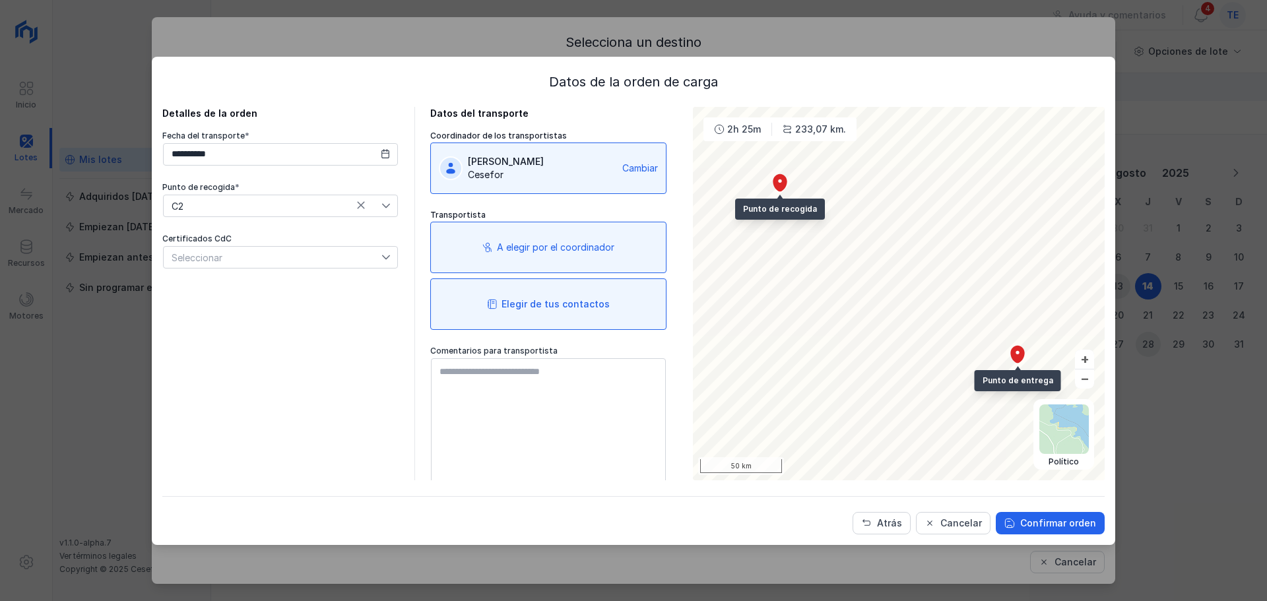
click at [552, 313] on div "Elegir de tus contactos" at bounding box center [548, 303] width 236 height 51
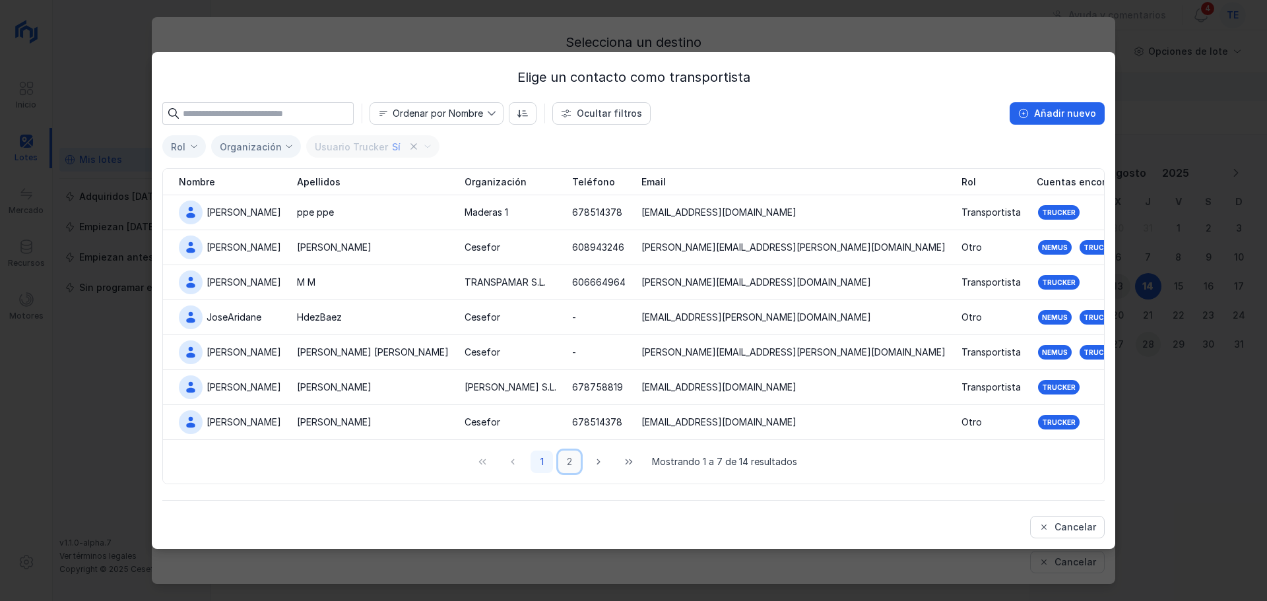
click at [576, 465] on button "2" at bounding box center [569, 462] width 22 height 22
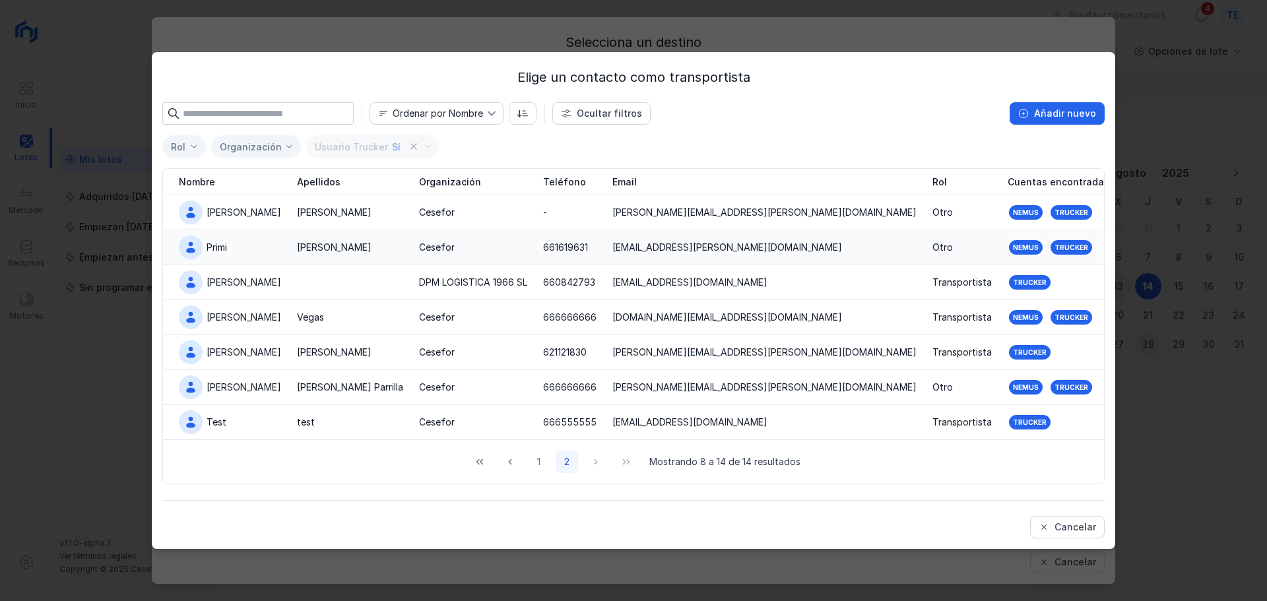
click at [320, 243] on div "Martín" at bounding box center [350, 247] width 106 height 13
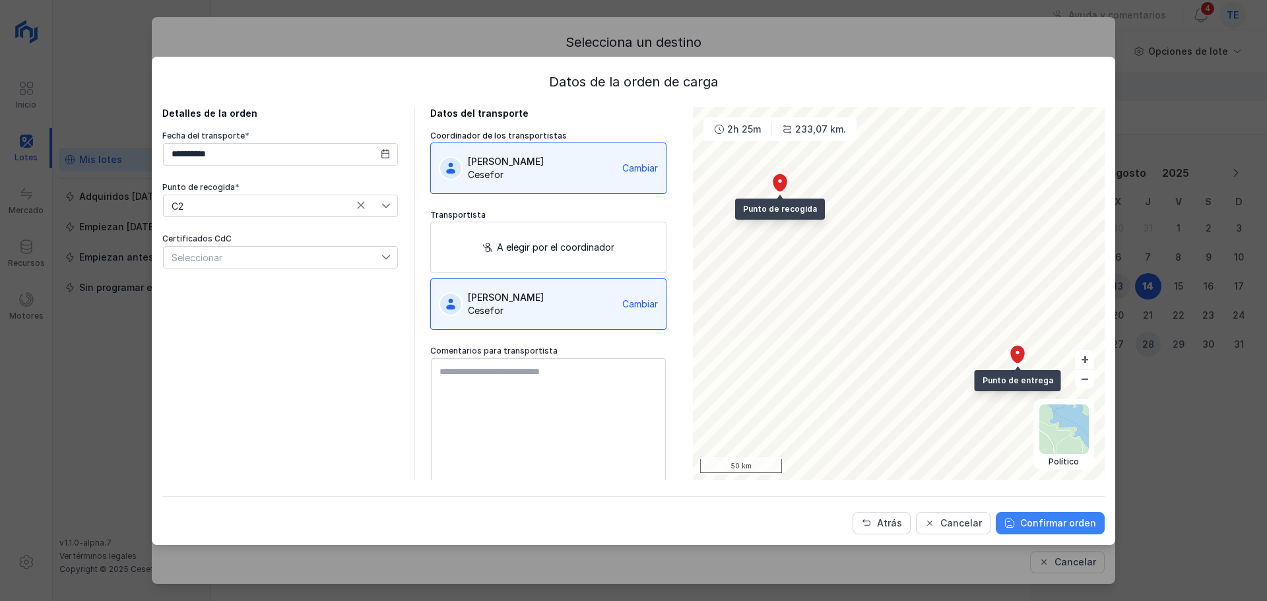
click at [1042, 529] on div "Confirmar orden" at bounding box center [1058, 523] width 76 height 13
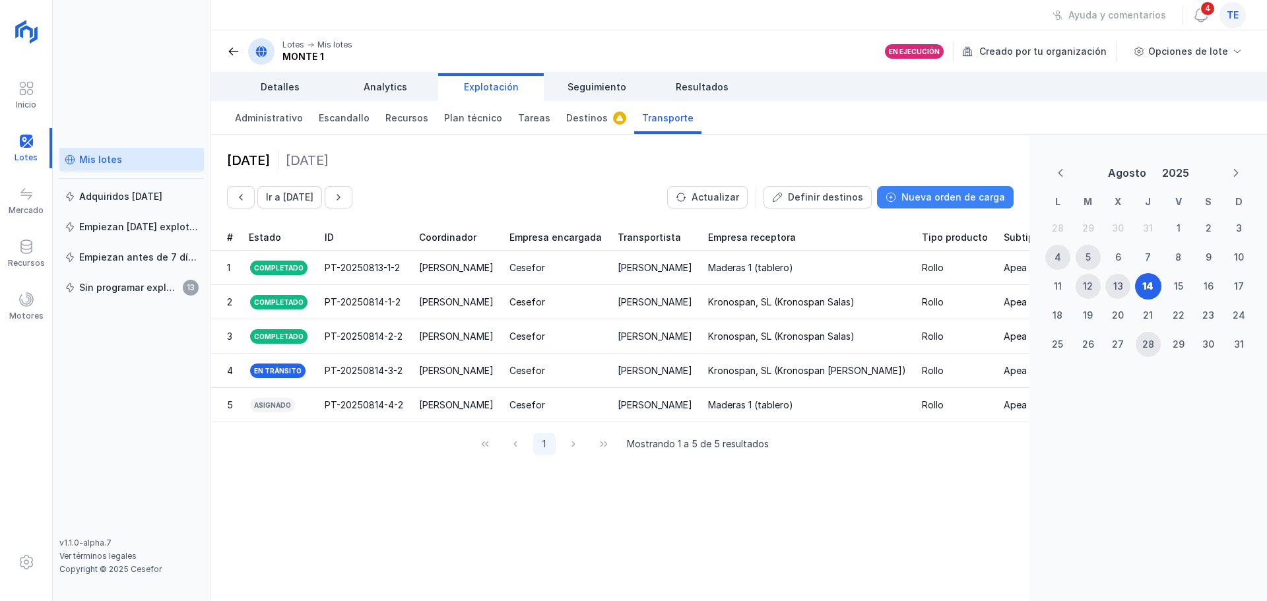
click at [966, 196] on div "Nueva orden de carga" at bounding box center [953, 197] width 104 height 13
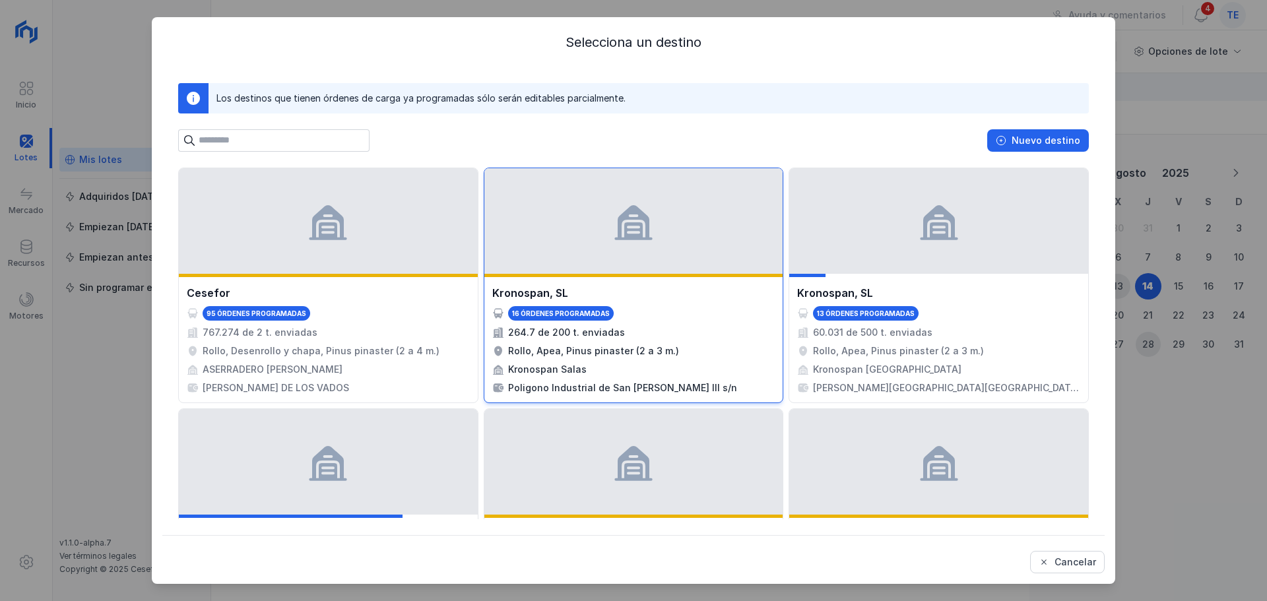
click at [657, 249] on div at bounding box center [633, 221] width 299 height 106
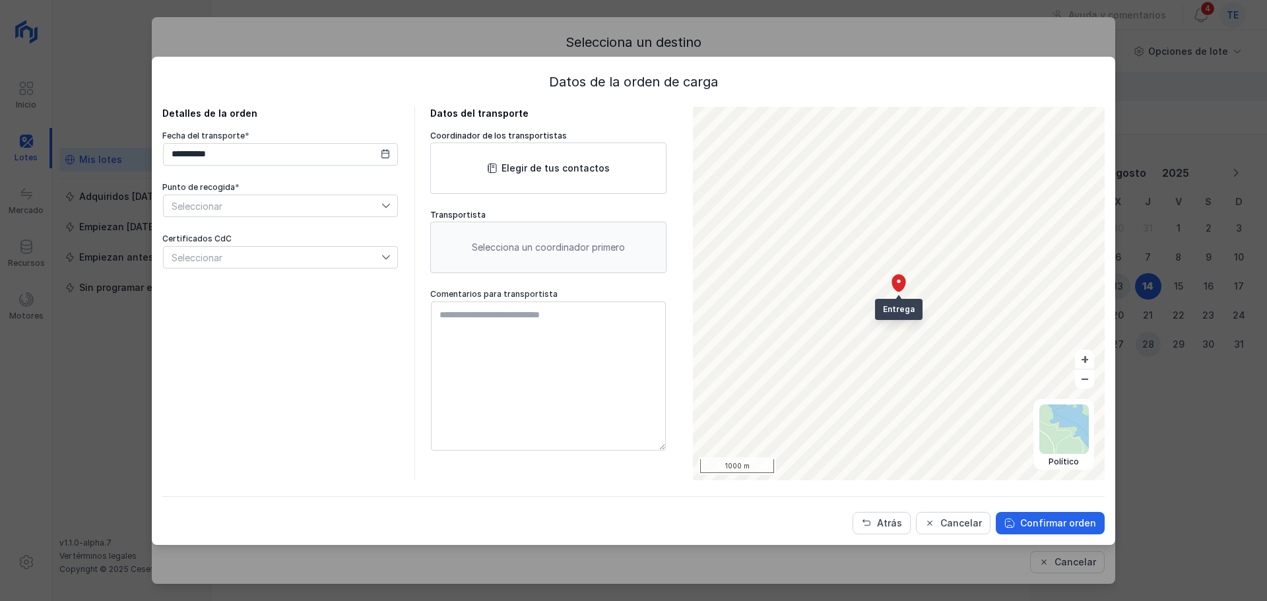
click at [297, 202] on span "Seleccionar" at bounding box center [273, 205] width 218 height 21
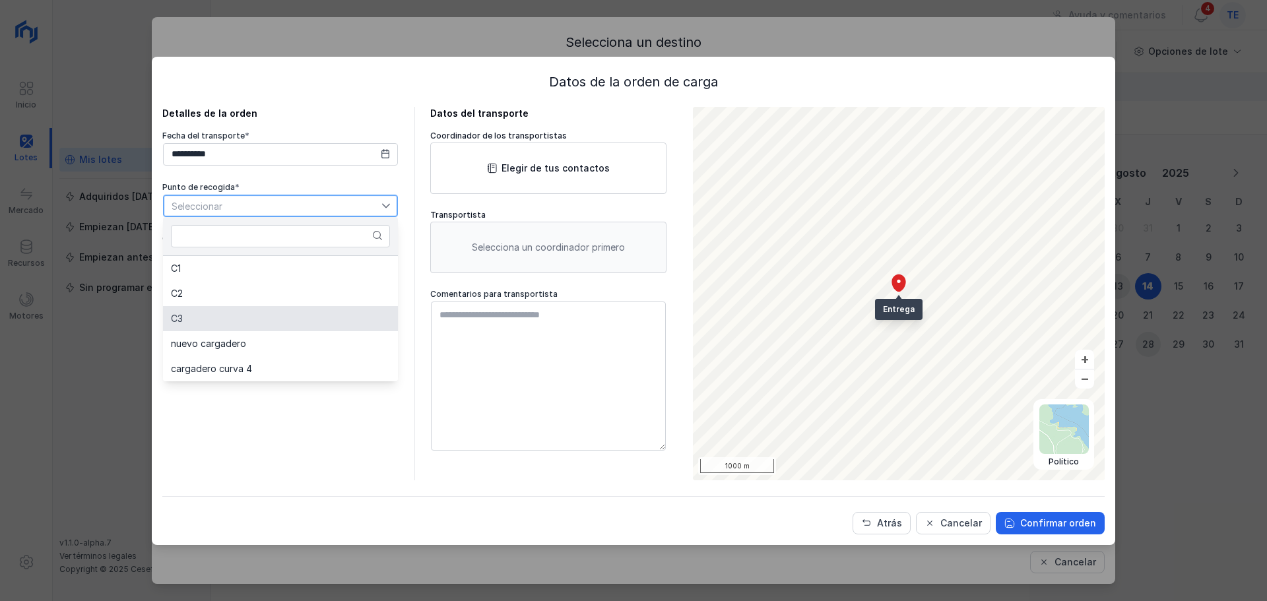
click at [290, 315] on li "C3" at bounding box center [280, 318] width 235 height 25
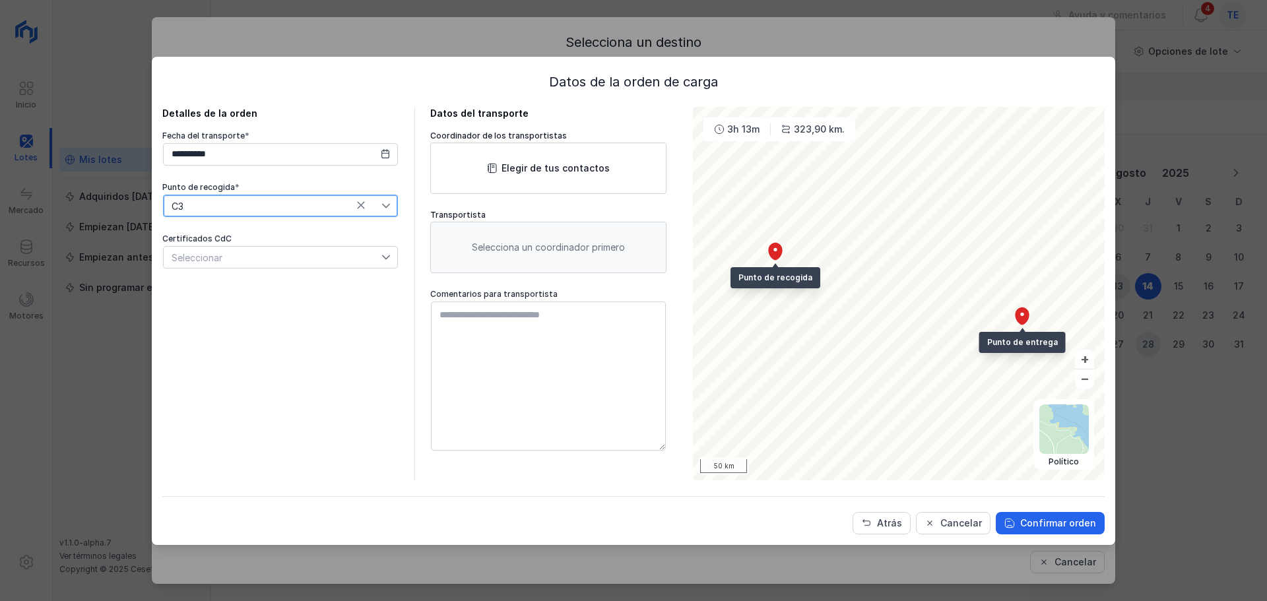
click at [279, 263] on div "Seleccionar" at bounding box center [273, 257] width 218 height 21
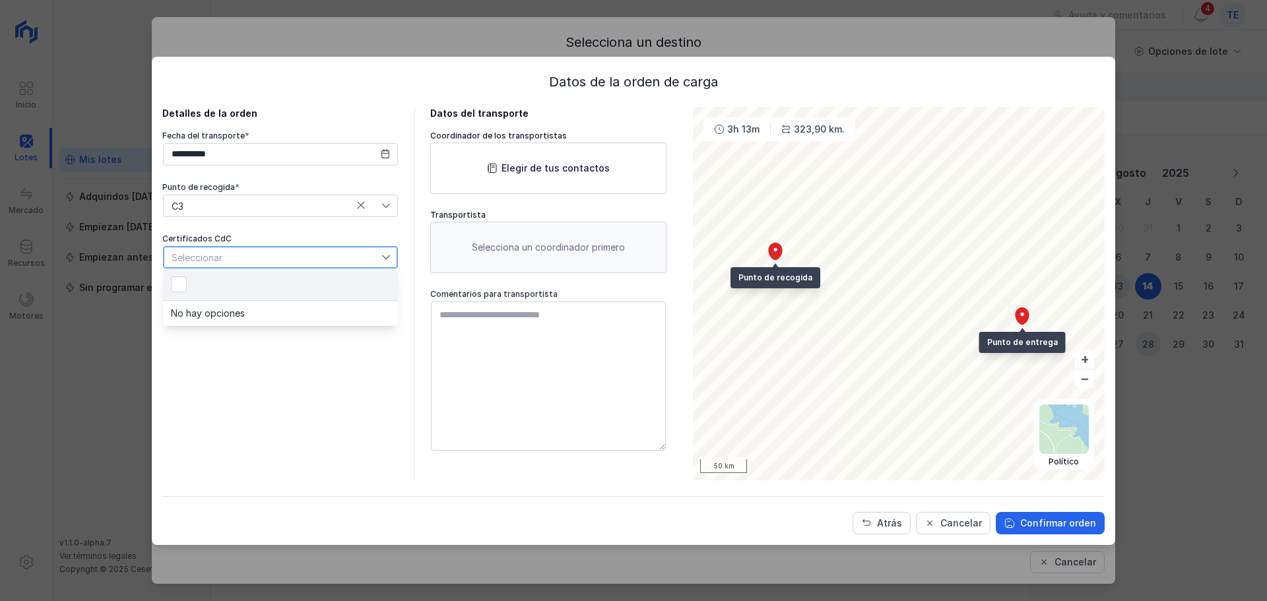
scroll to position [7, 66]
click at [249, 375] on div "**********" at bounding box center [280, 293] width 236 height 373
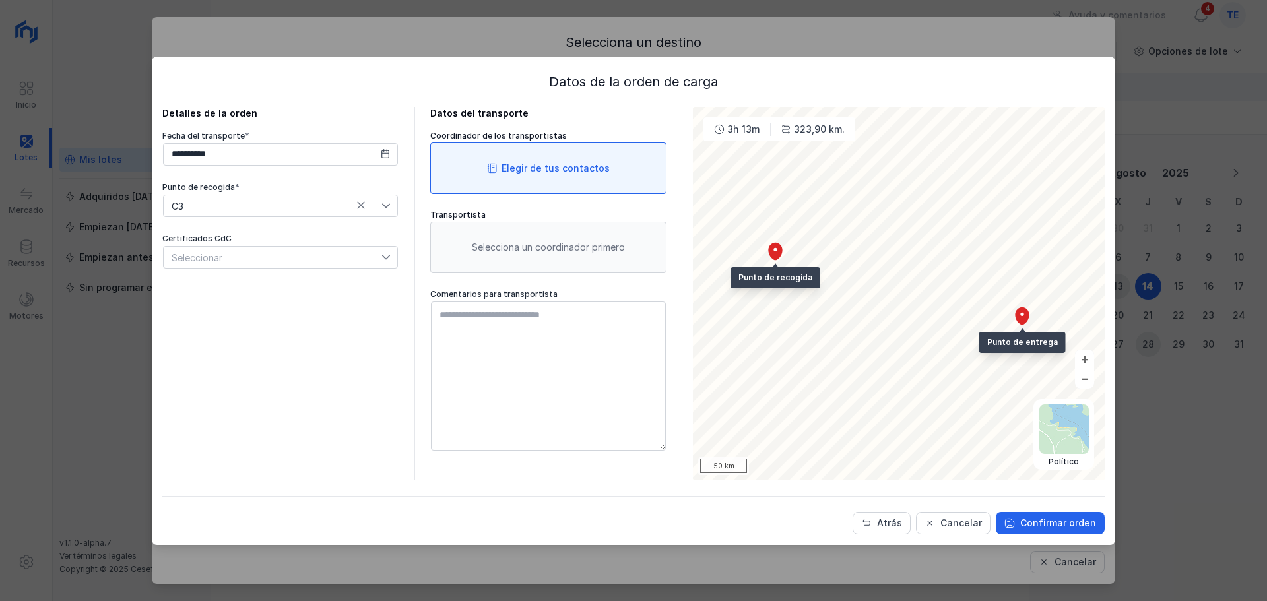
click at [557, 180] on div "Elegir de tus contactos" at bounding box center [548, 167] width 236 height 51
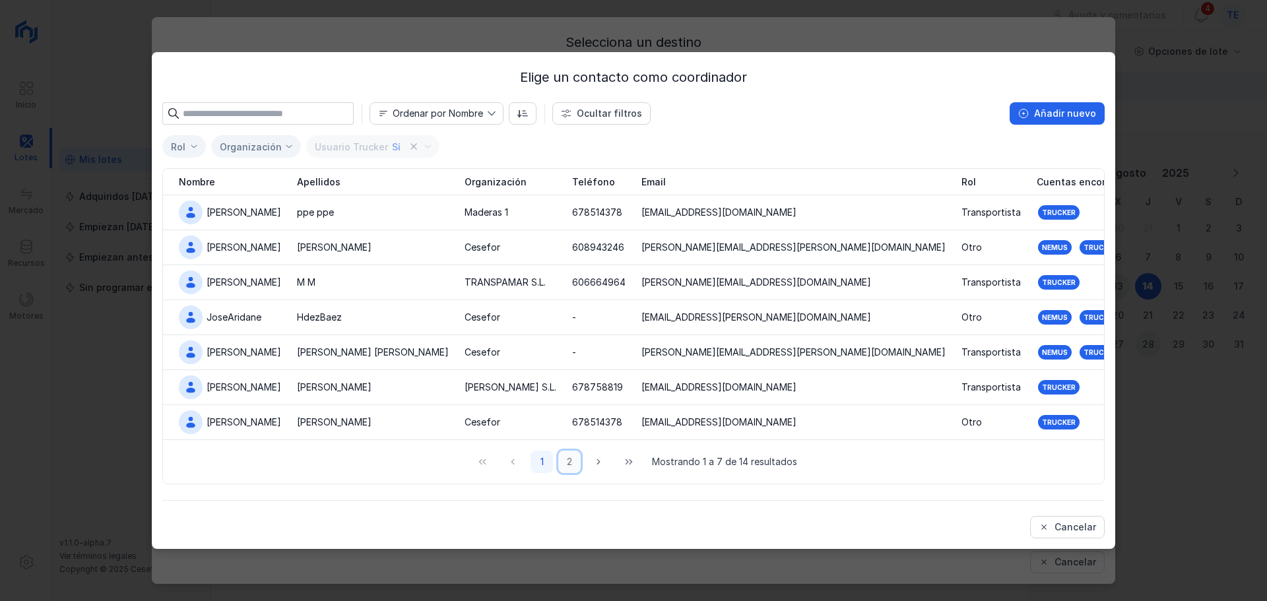
click at [570, 462] on button "2" at bounding box center [569, 462] width 22 height 22
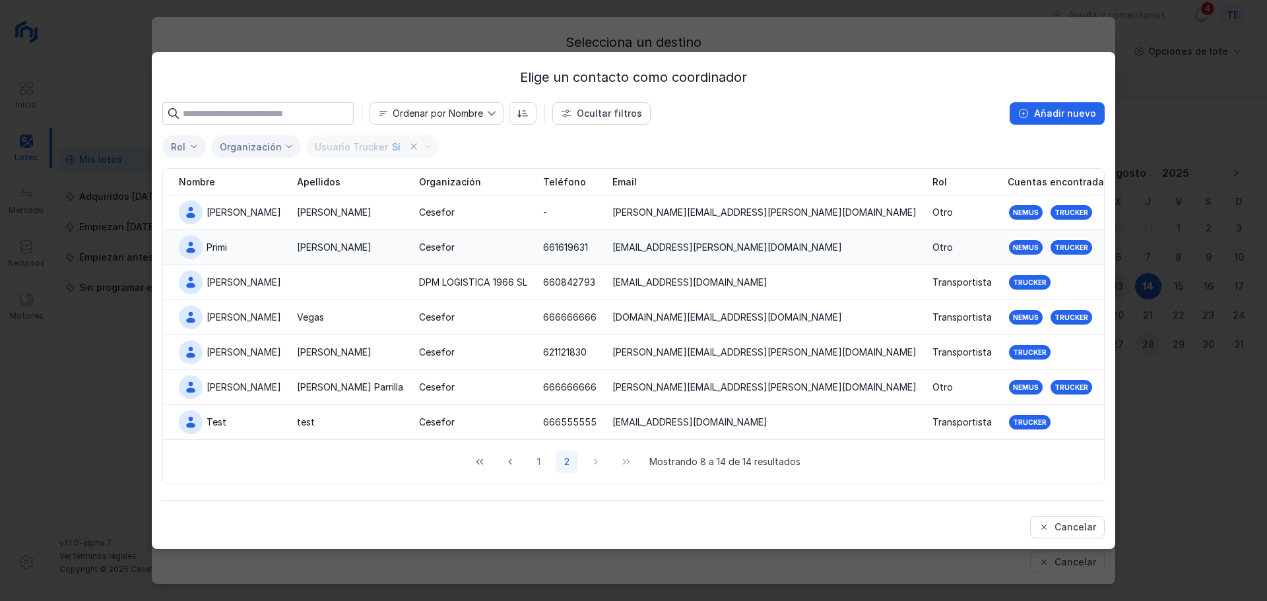
click at [312, 251] on div "Martín" at bounding box center [350, 247] width 106 height 13
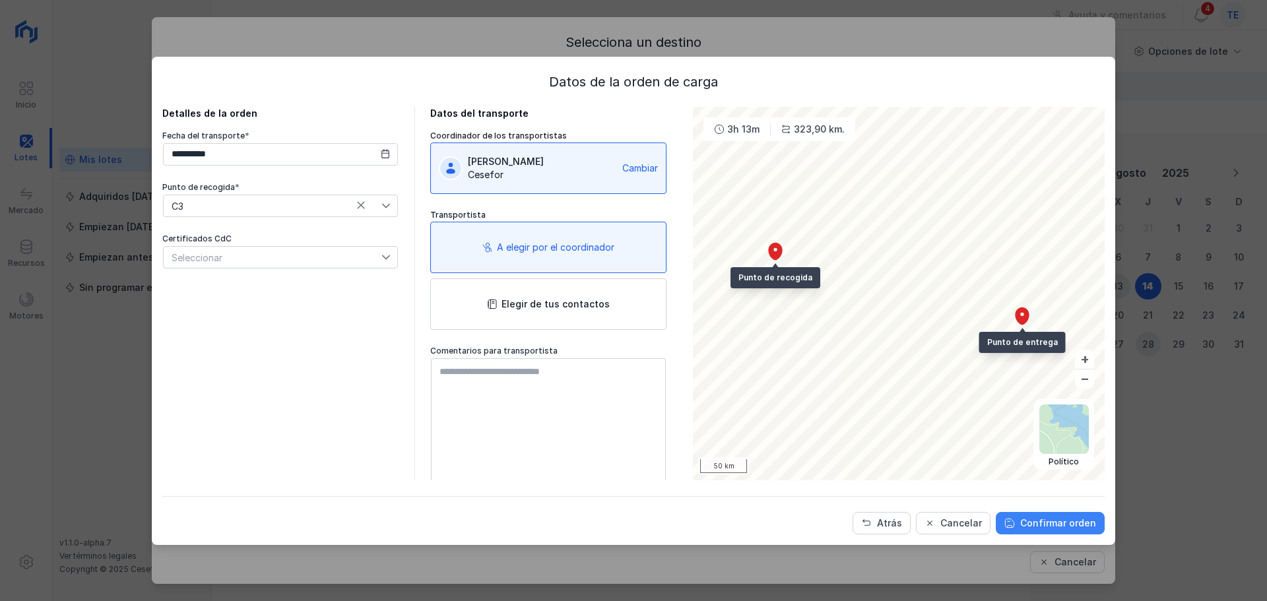
click at [1051, 524] on div "Confirmar orden" at bounding box center [1058, 523] width 76 height 13
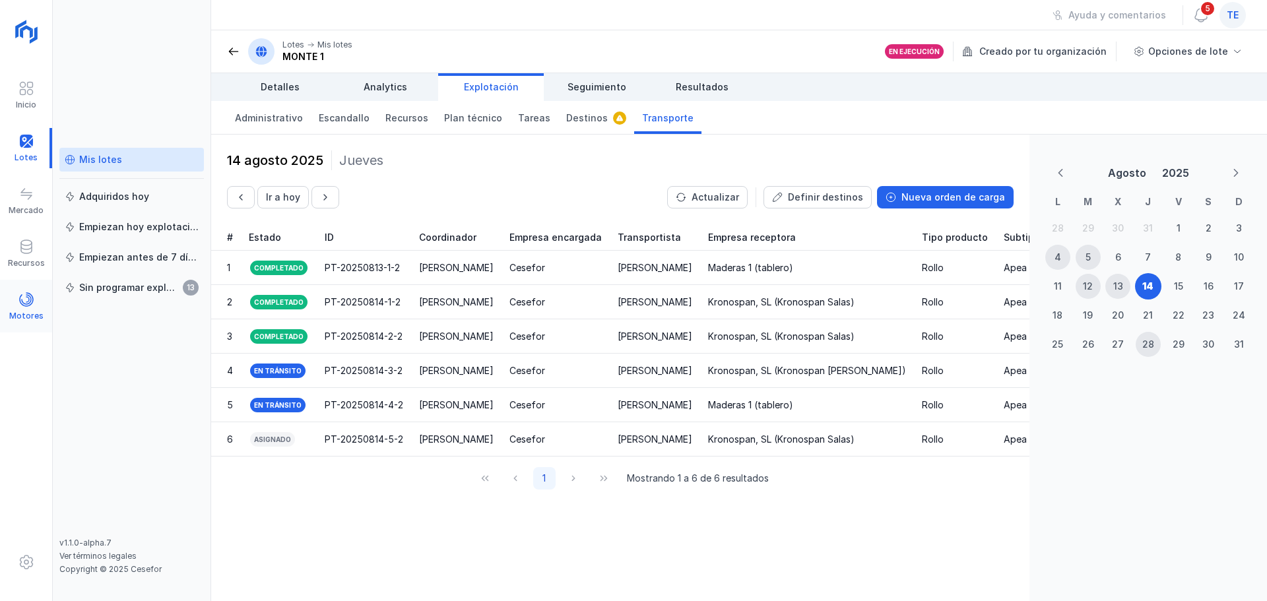
click at [28, 303] on span at bounding box center [26, 300] width 16 height 16
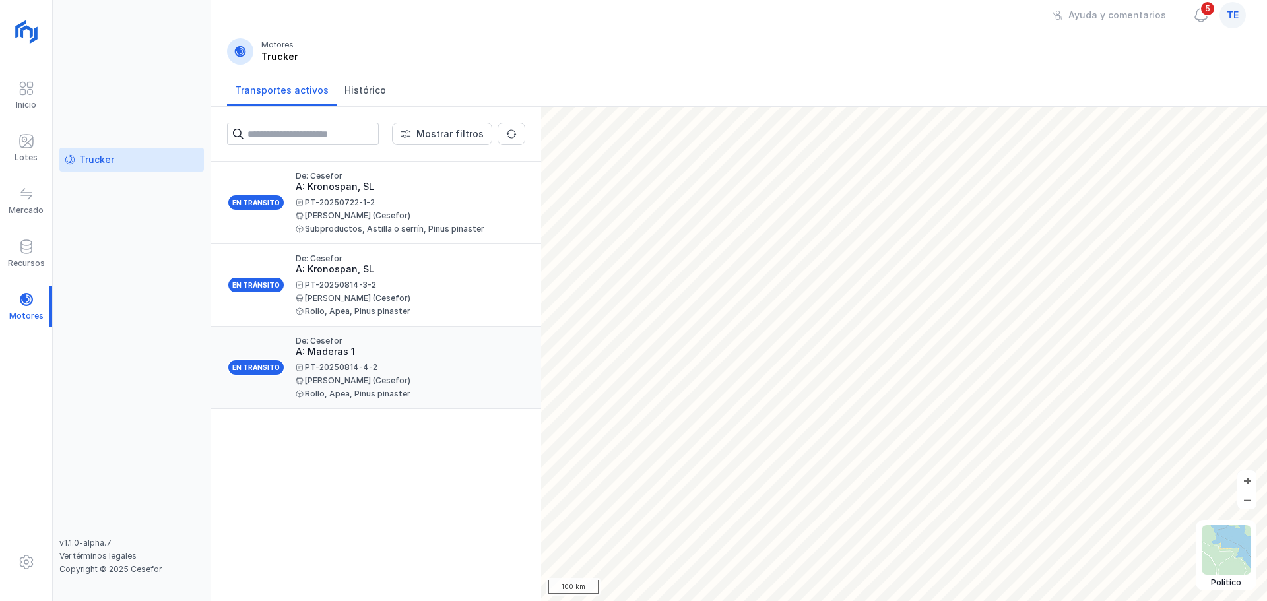
click at [424, 374] on div "PT-20250814-4-2 [PERSON_NAME] (Cesefor) Rollo, Apea, Pinus pinaster" at bounding box center [405, 380] width 219 height 34
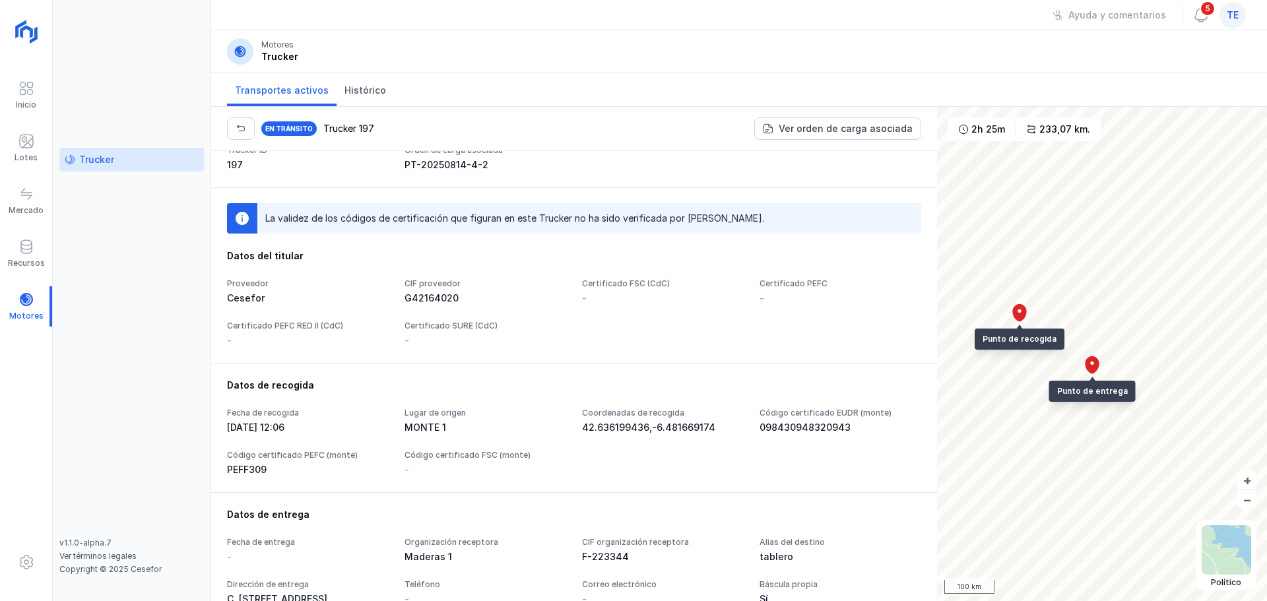
scroll to position [46, 0]
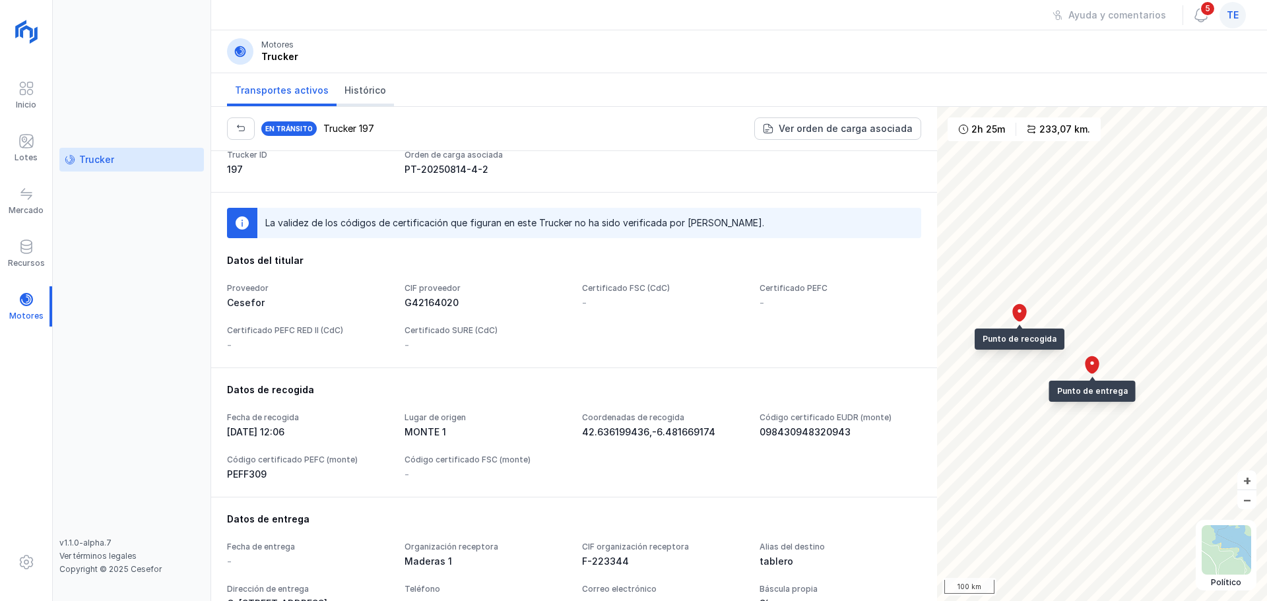
click at [353, 93] on span "Histórico" at bounding box center [365, 90] width 42 height 13
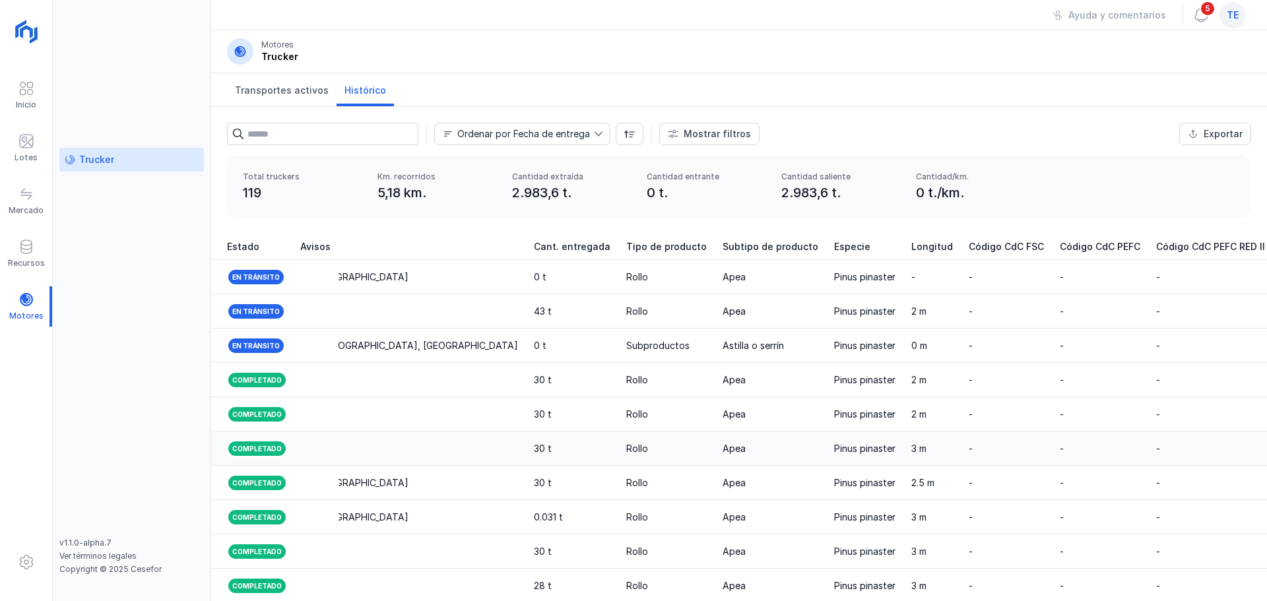
scroll to position [0, 1493]
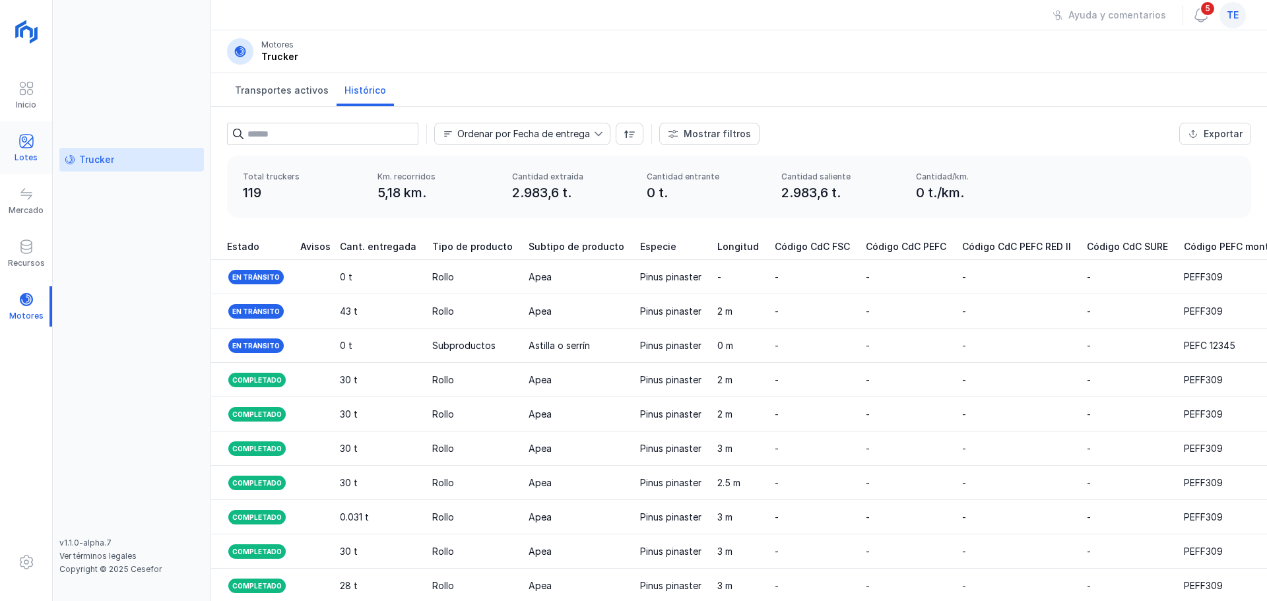
click at [29, 151] on div at bounding box center [26, 142] width 16 height 19
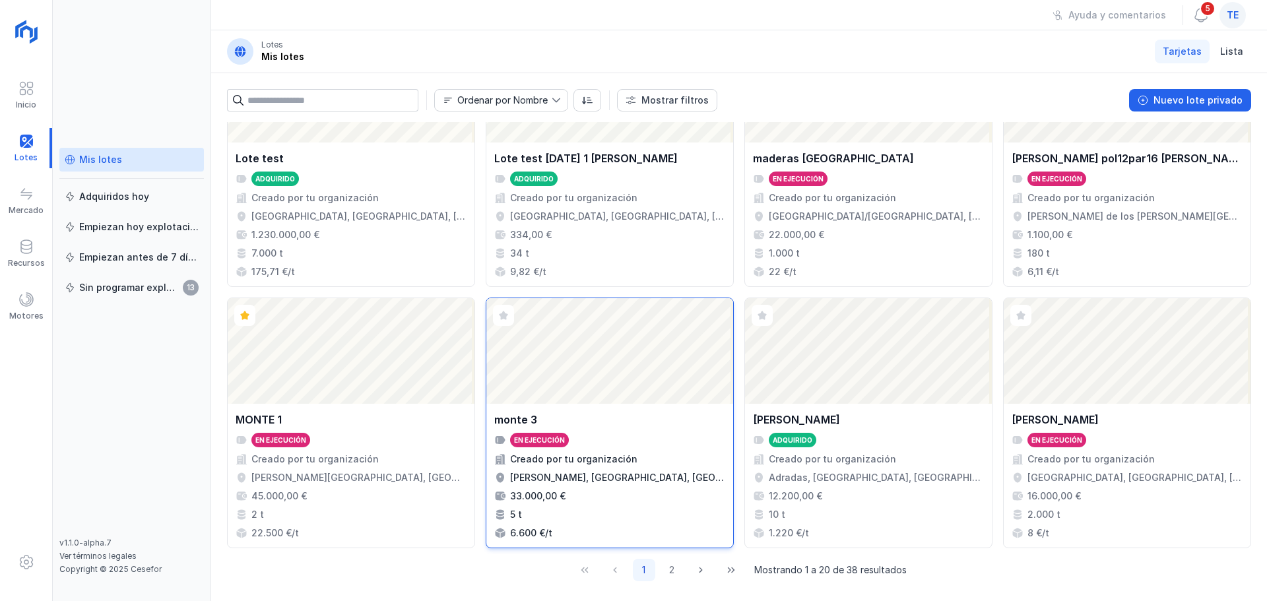
scroll to position [876, 0]
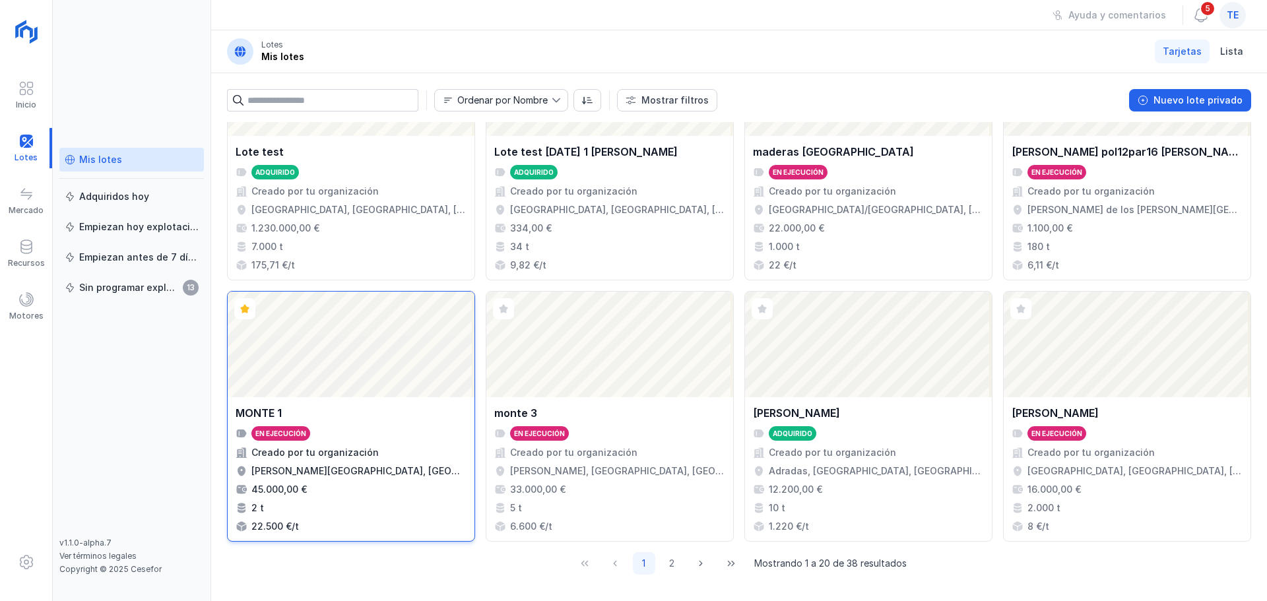
click at [392, 399] on div "MONTE 1 En ejecución Creado por tu organización [PERSON_NAME][GEOGRAPHIC_DATA],…" at bounding box center [351, 469] width 247 height 144
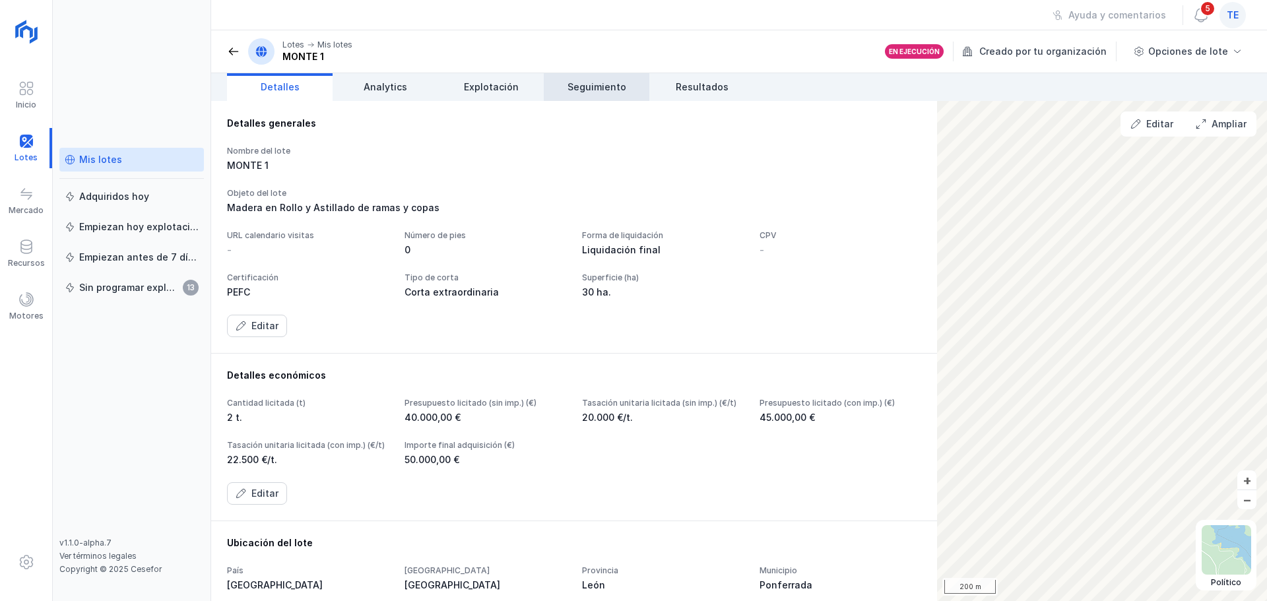
click at [617, 84] on span "Seguimiento" at bounding box center [596, 86] width 59 height 13
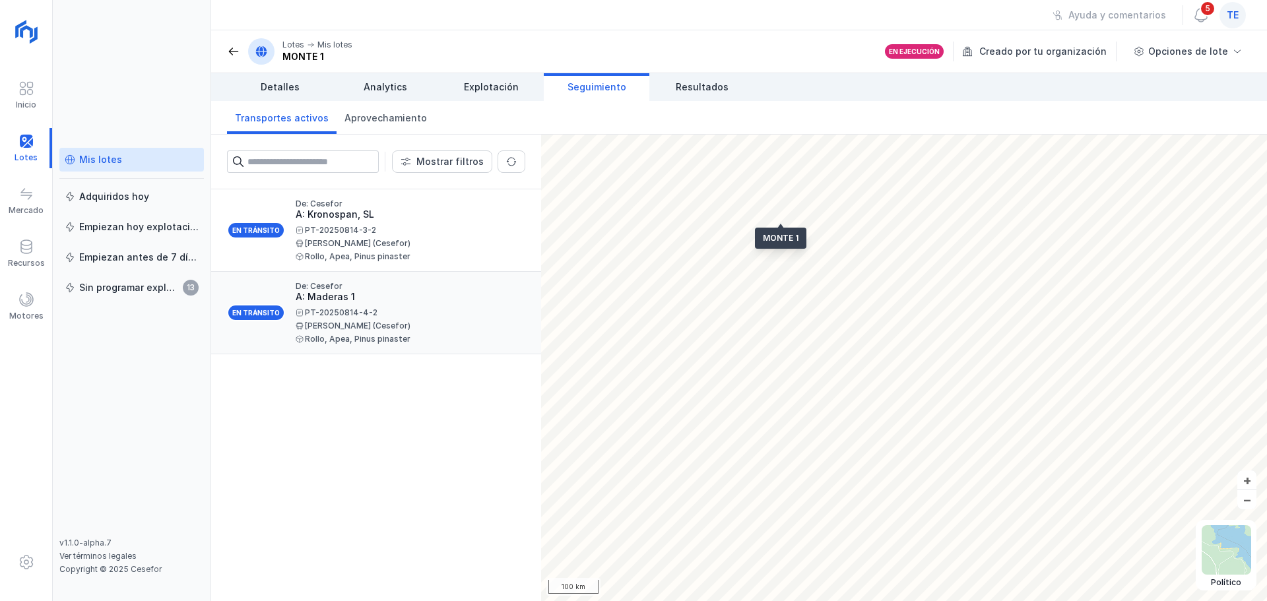
click at [402, 292] on div "A: Maderas 1" at bounding box center [405, 296] width 219 height 13
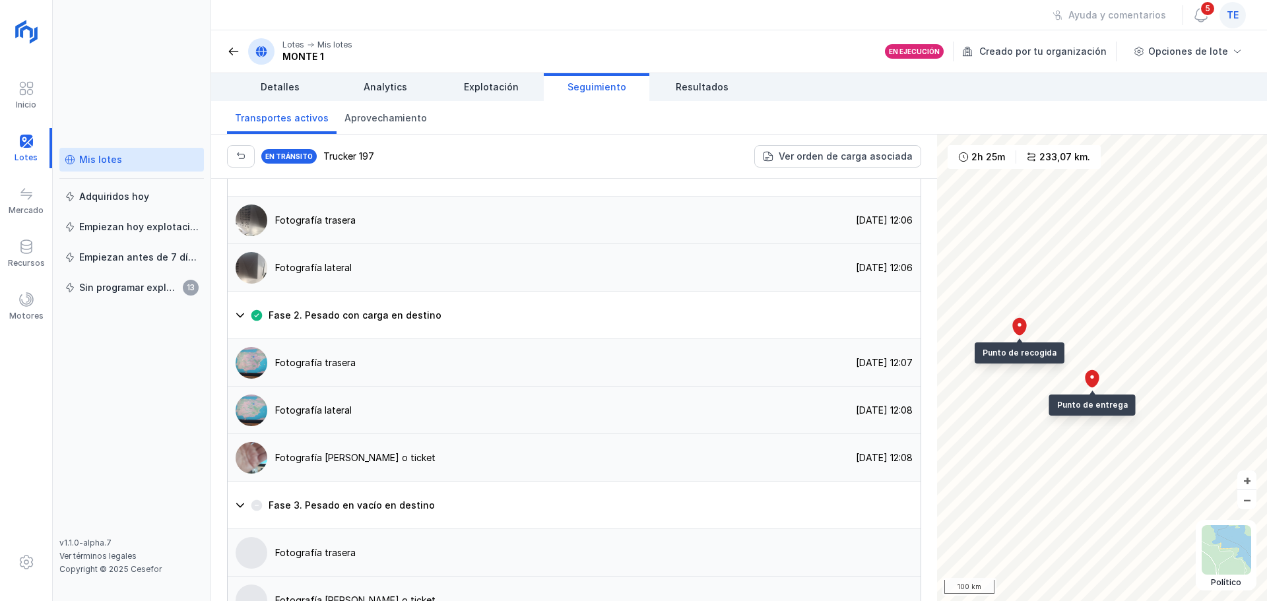
scroll to position [1063, 0]
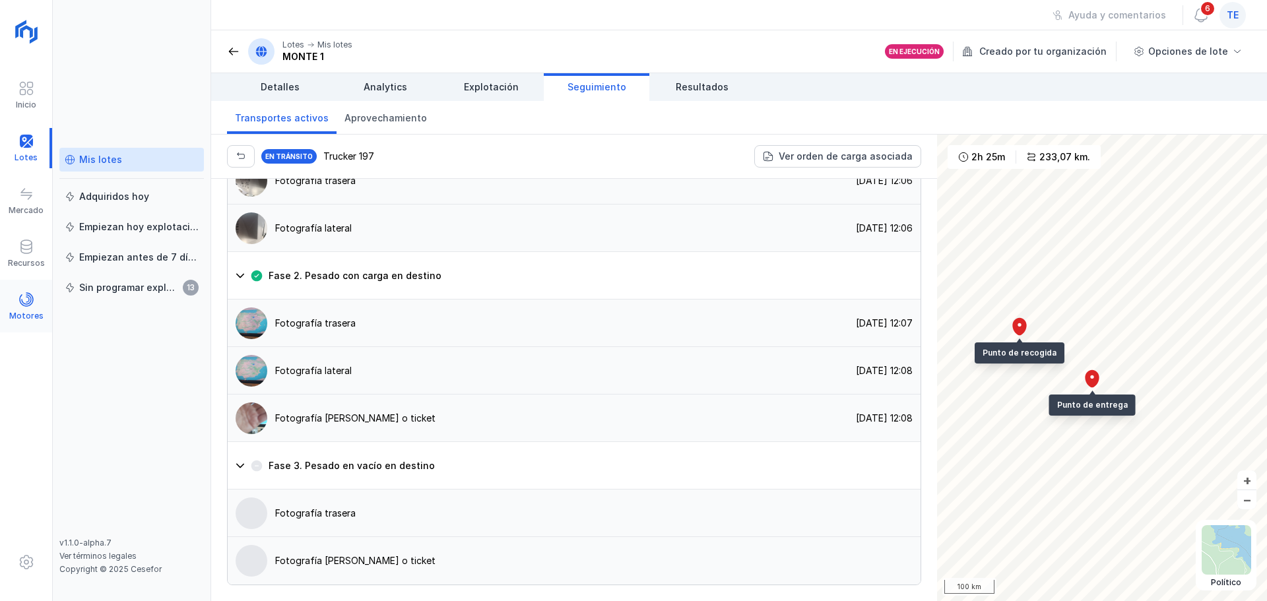
click at [22, 305] on span at bounding box center [26, 300] width 16 height 16
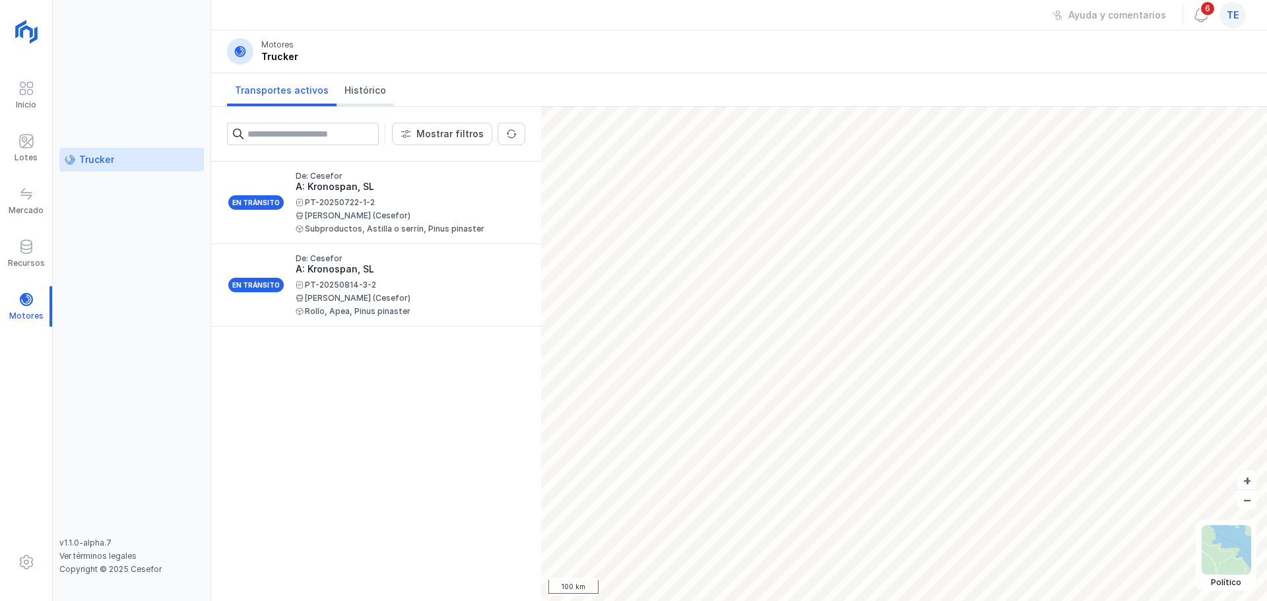
click at [365, 90] on span "Histórico" at bounding box center [365, 90] width 42 height 13
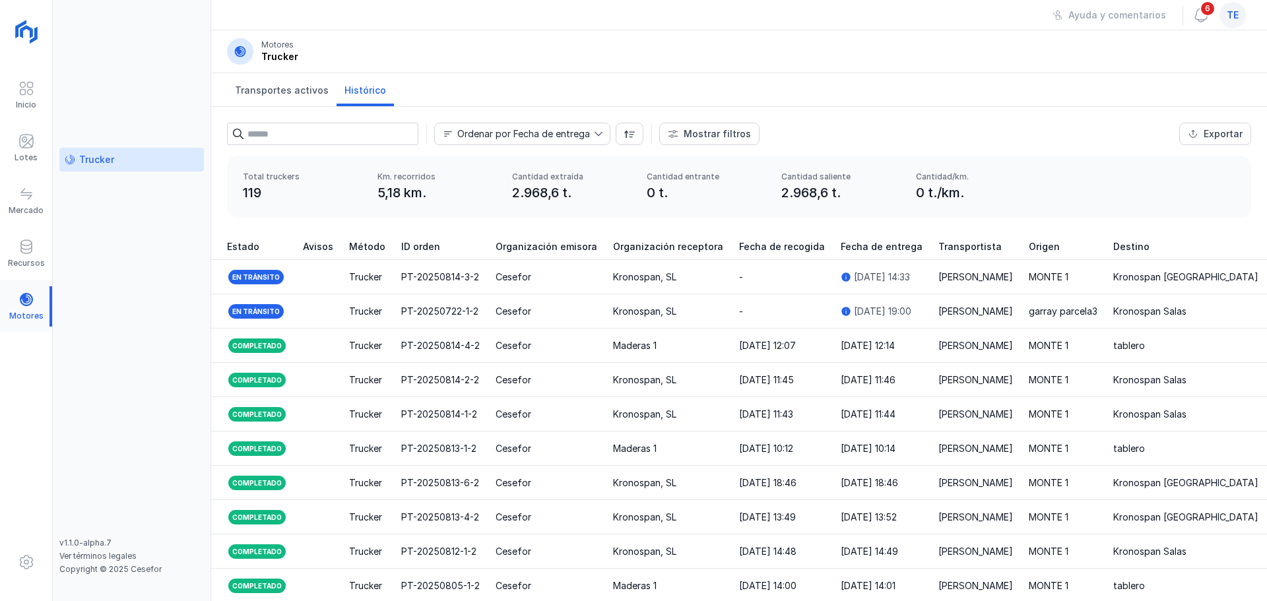
click at [30, 301] on div at bounding box center [26, 306] width 52 height 40
